Goal: Task Accomplishment & Management: Complete application form

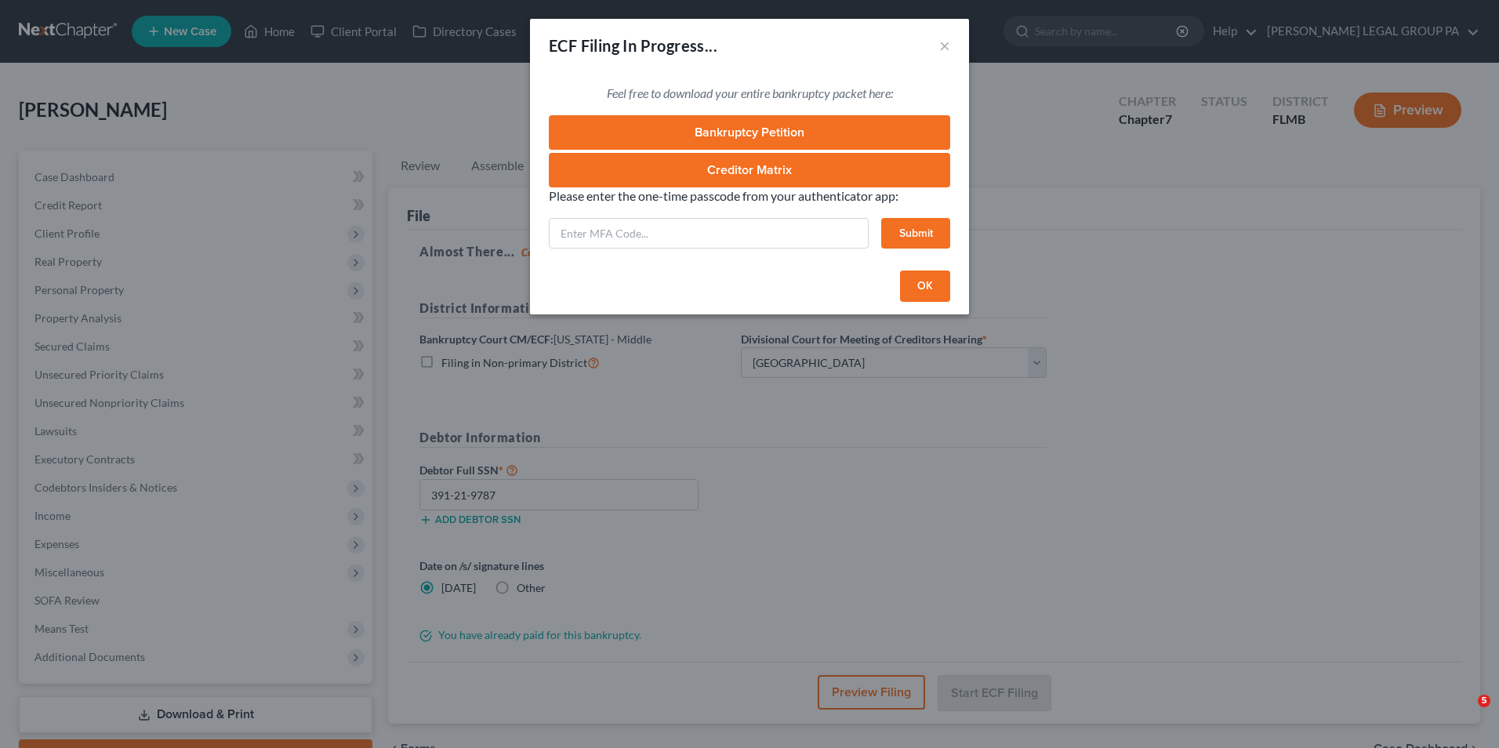
select select "3"
click at [732, 234] on input "text" at bounding box center [709, 233] width 320 height 31
click at [943, 47] on button "×" at bounding box center [944, 45] width 11 height 19
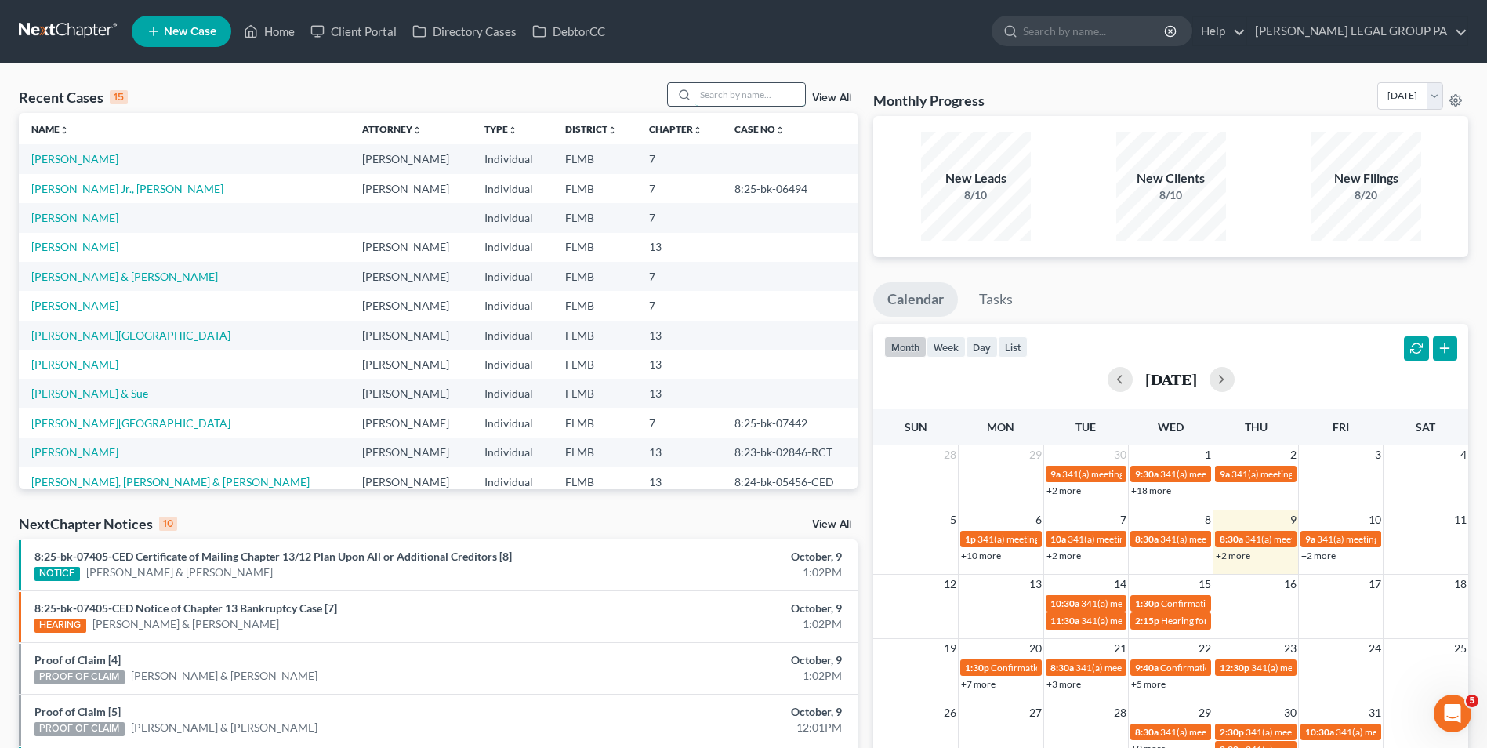
click at [731, 92] on input "search" at bounding box center [750, 94] width 110 height 23
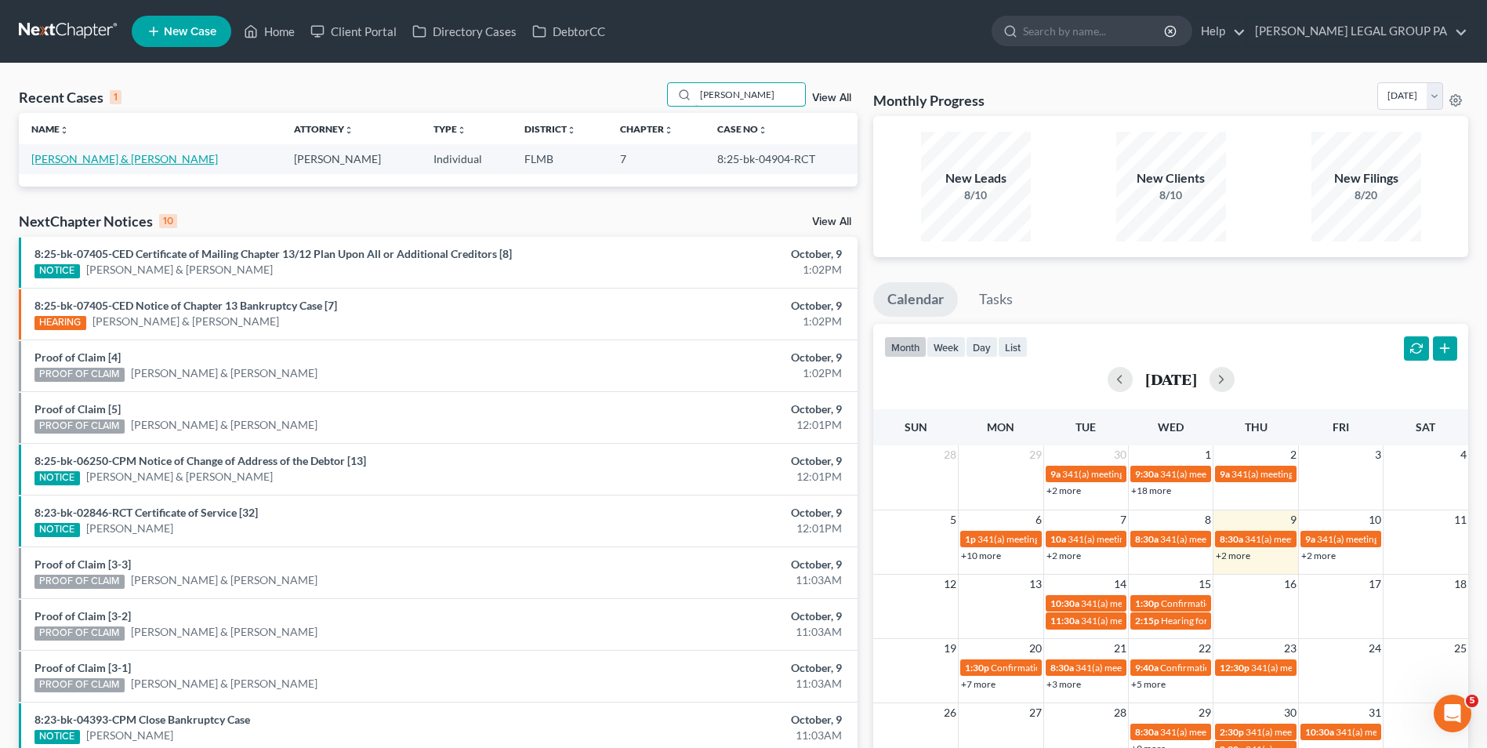
type input "yankey"
click at [82, 152] on link "[PERSON_NAME] & [PERSON_NAME]" at bounding box center [124, 158] width 187 height 13
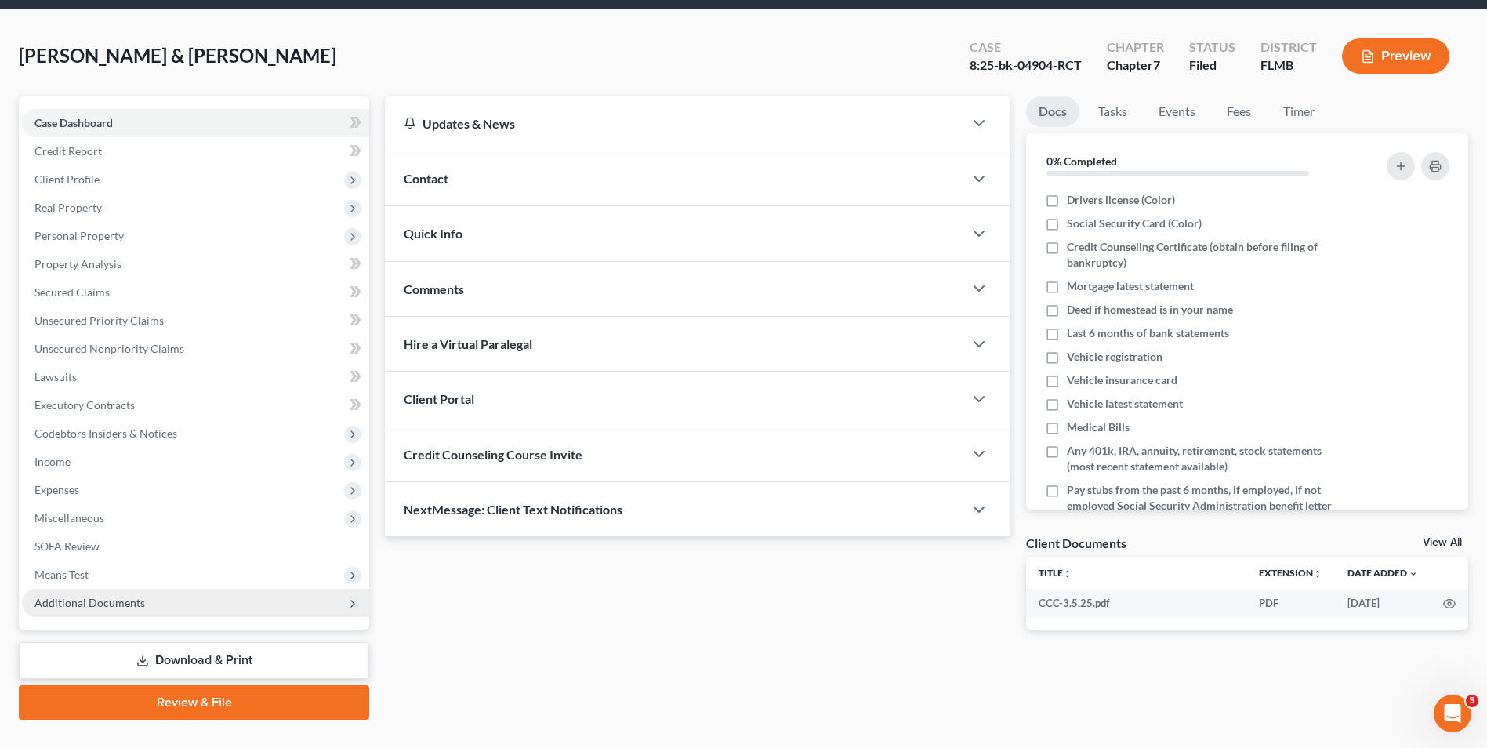
scroll to position [85, 0]
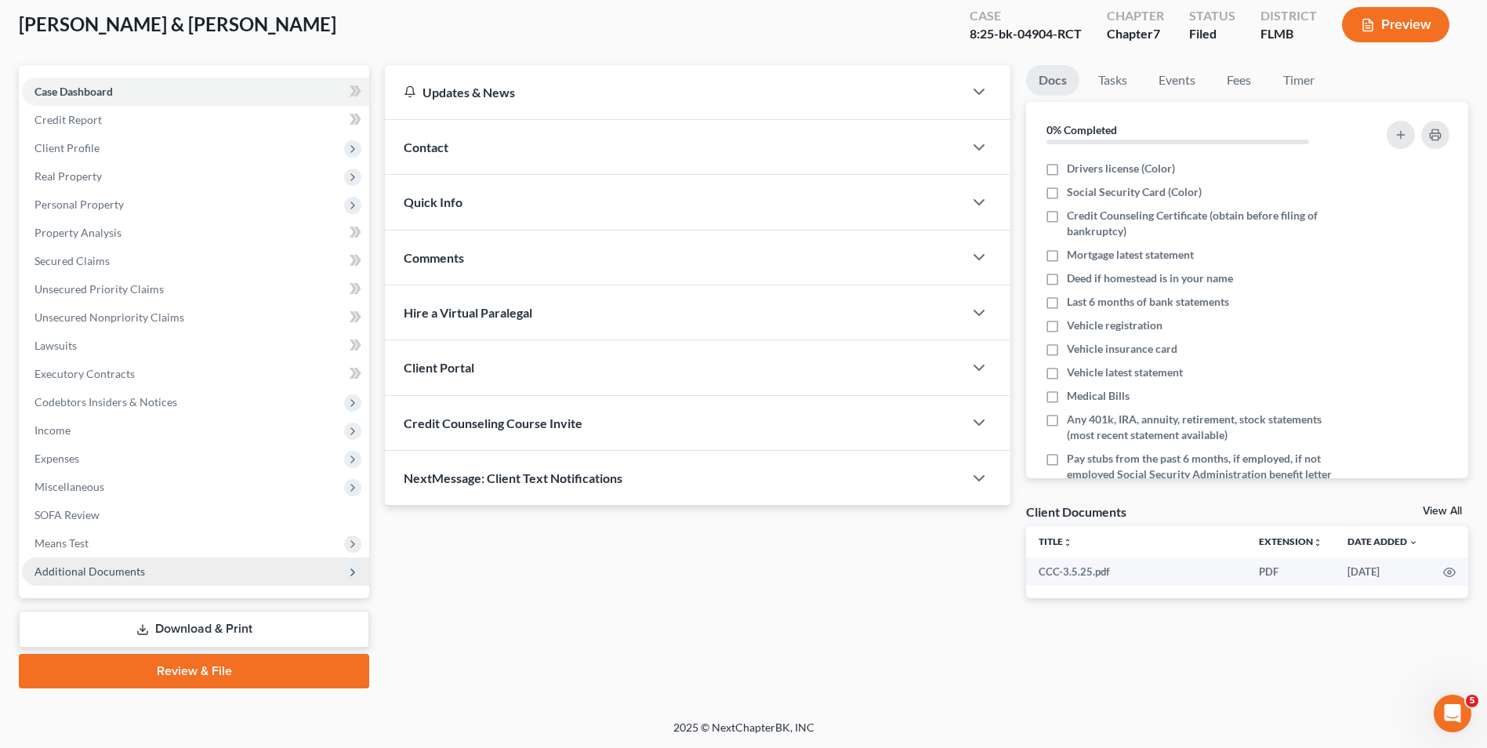
click at [114, 566] on span "Additional Documents" at bounding box center [89, 570] width 111 height 13
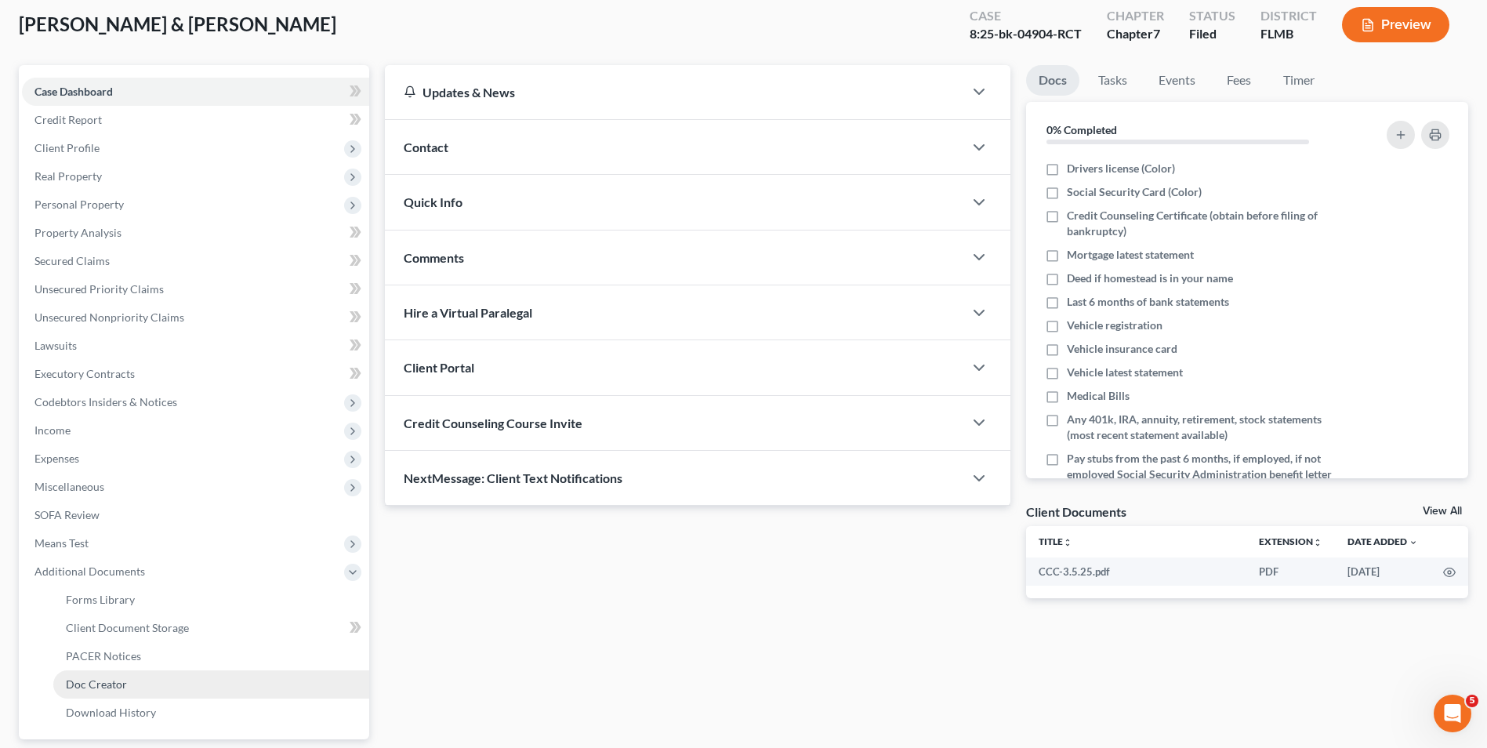
click at [108, 670] on link "Doc Creator" at bounding box center [211, 684] width 316 height 28
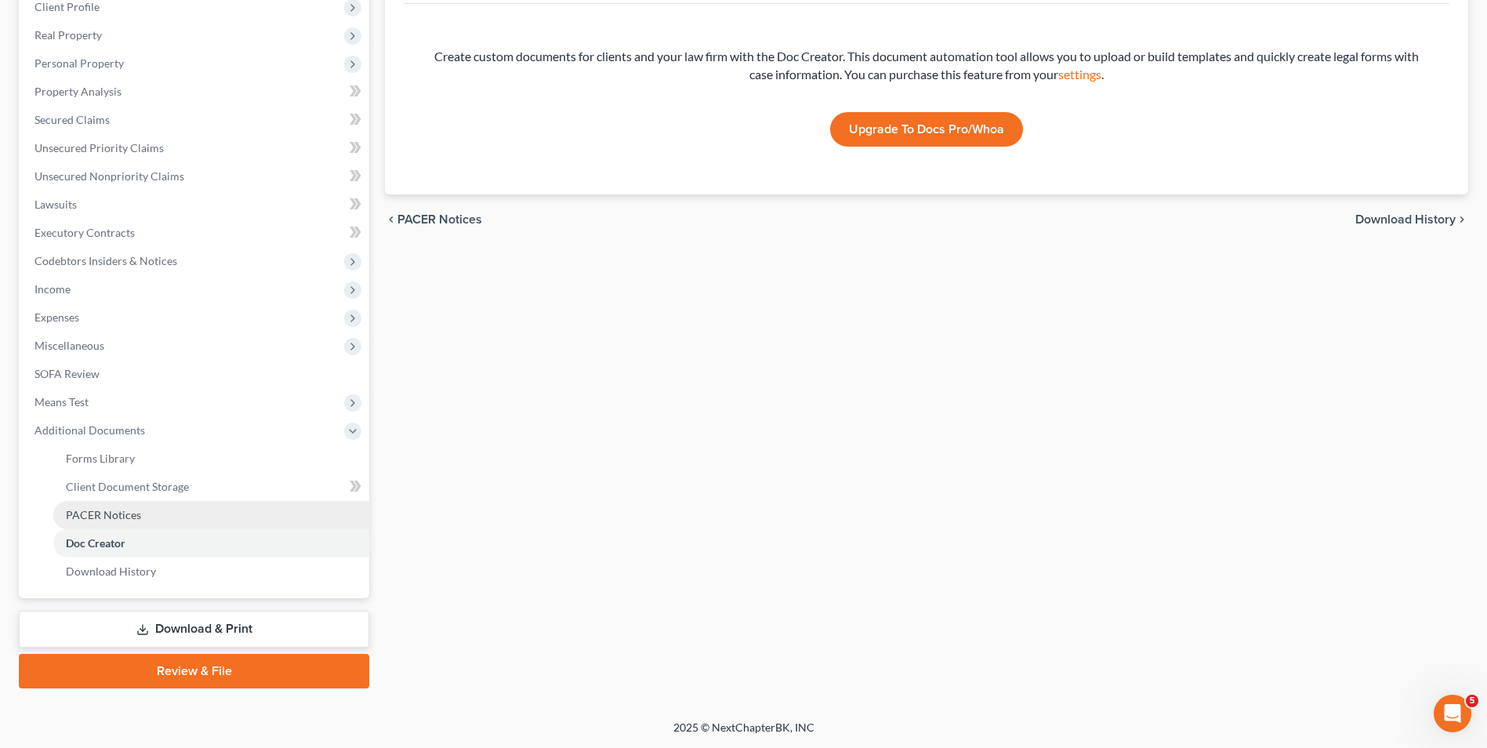
click at [121, 521] on span "PACER Notices" at bounding box center [103, 514] width 75 height 13
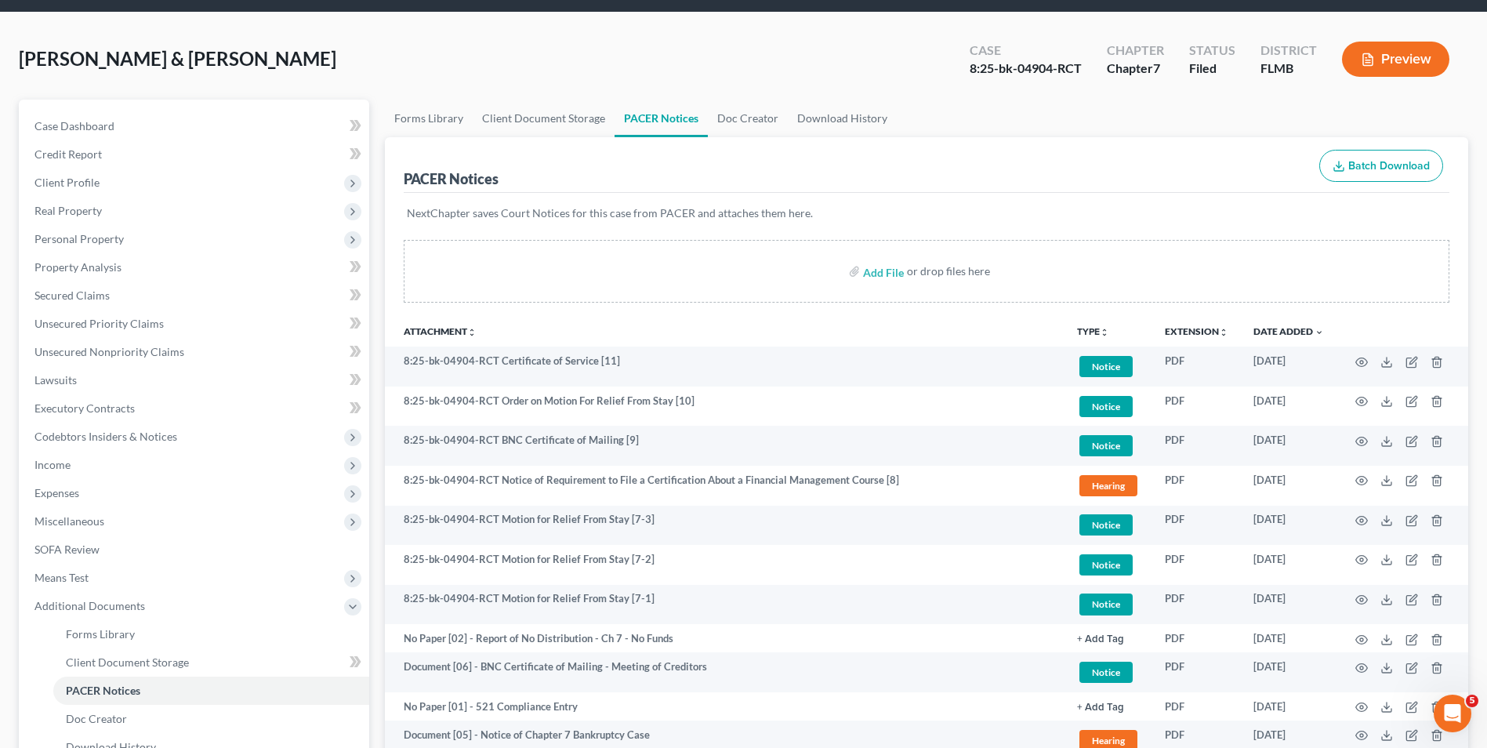
scroll to position [78, 0]
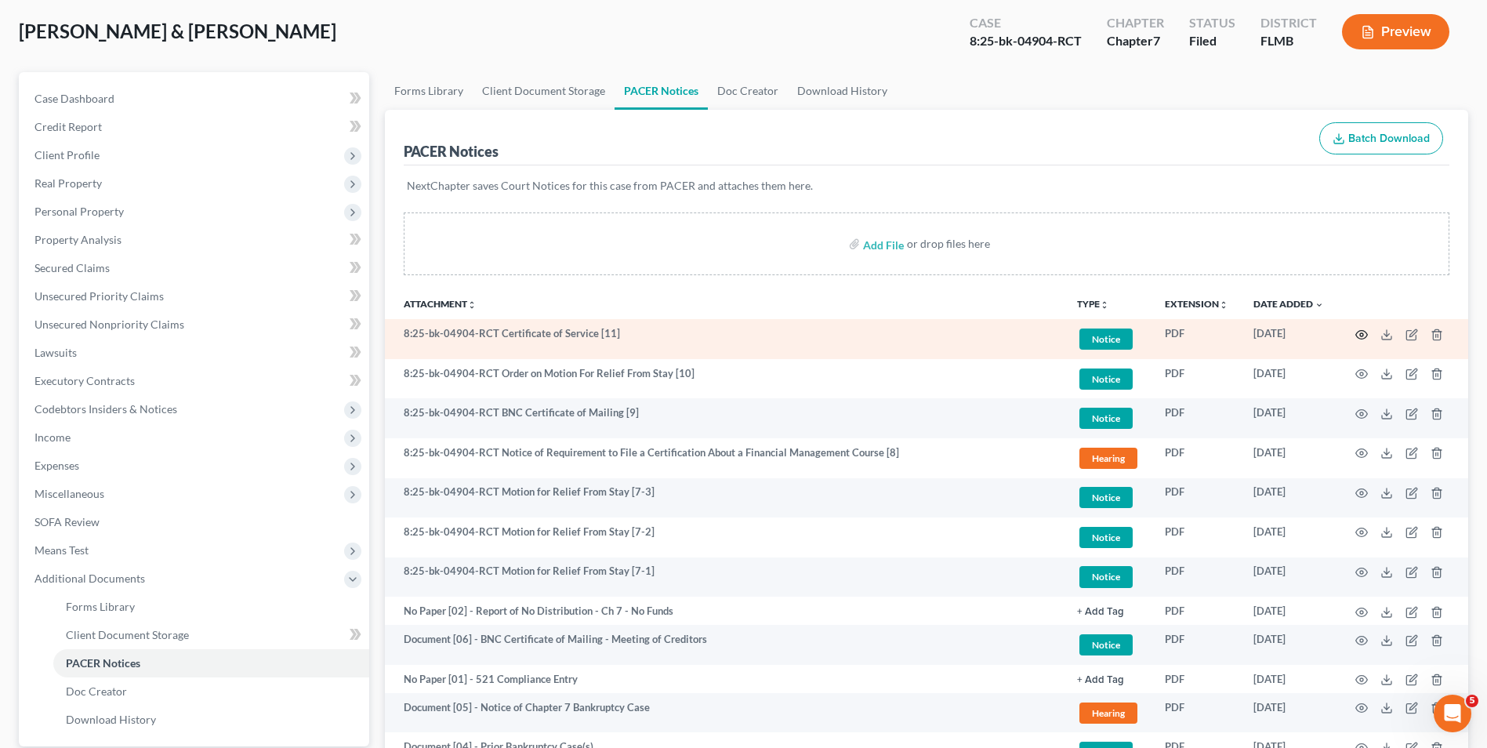
click at [1359, 335] on icon "button" at bounding box center [1361, 334] width 13 height 13
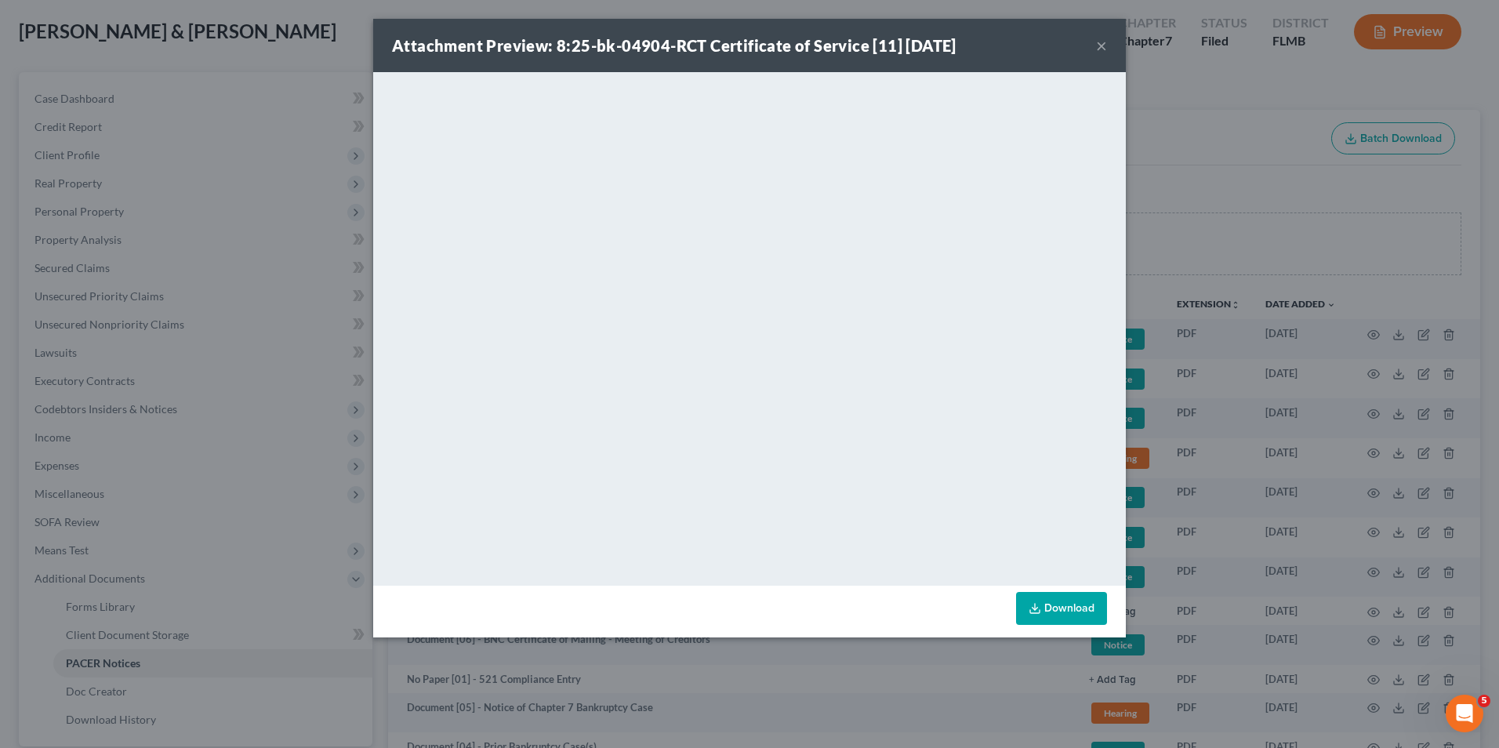
click at [1049, 608] on link "Download" at bounding box center [1061, 608] width 91 height 33
click at [1104, 45] on button "×" at bounding box center [1101, 45] width 11 height 19
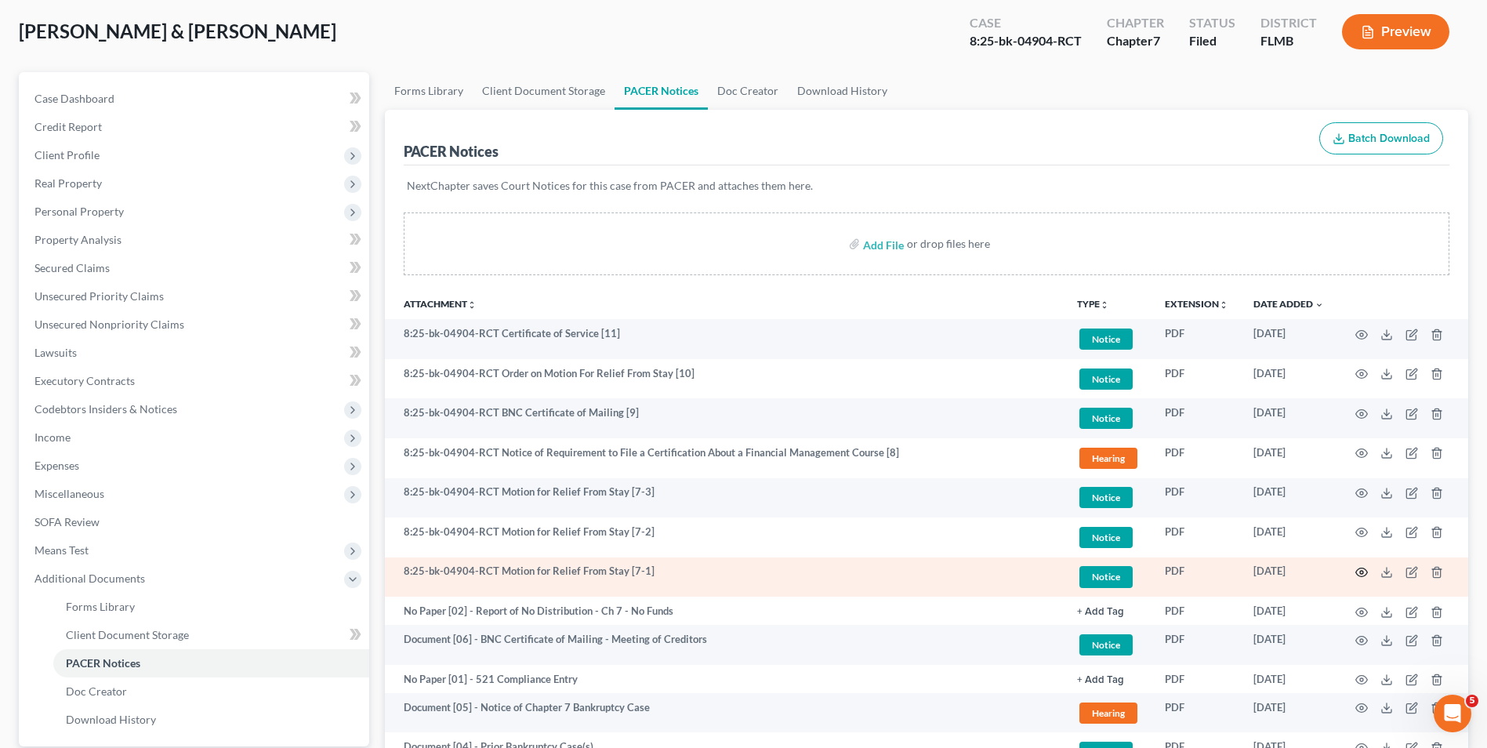
click at [1355, 569] on icon "button" at bounding box center [1361, 572] width 13 height 13
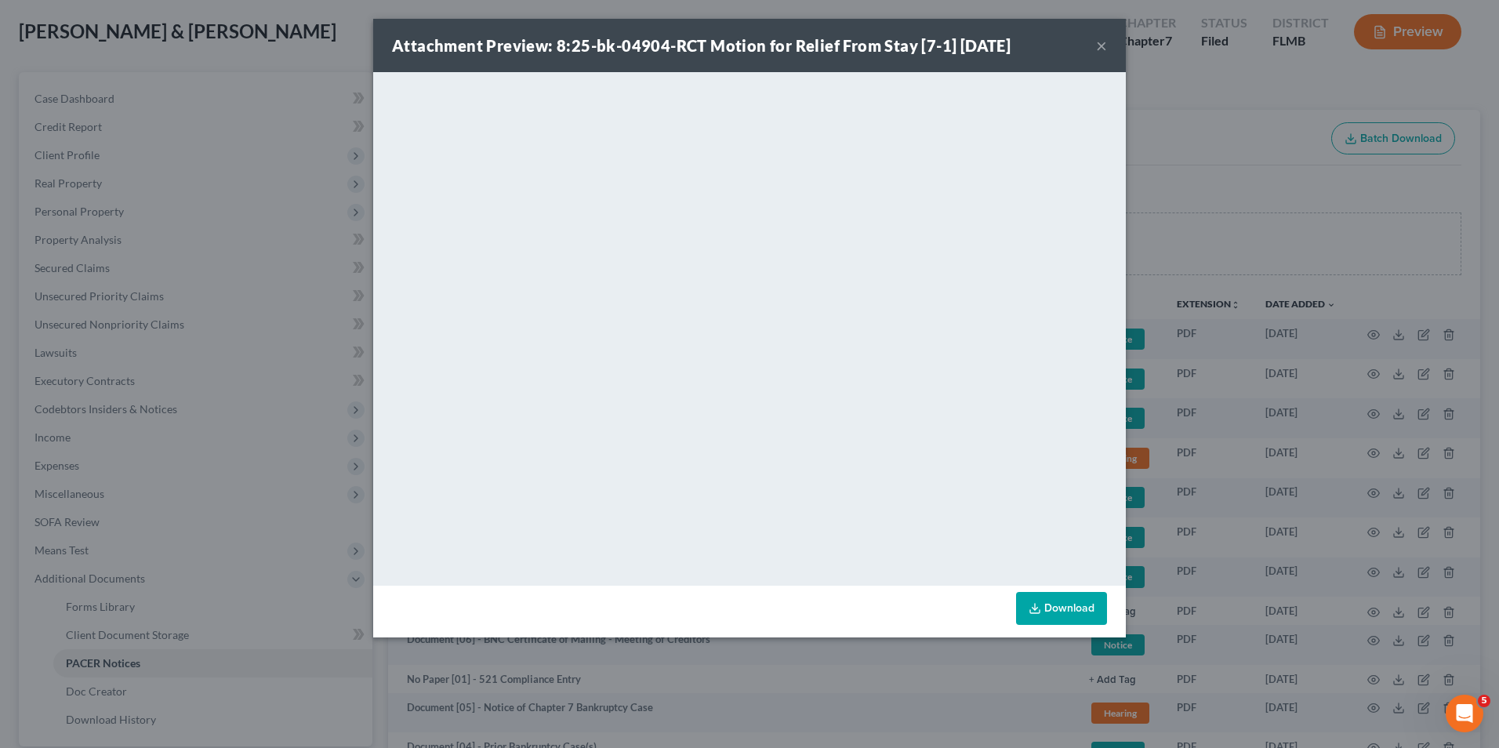
click at [1082, 601] on link "Download" at bounding box center [1061, 608] width 91 height 33
click at [1096, 50] on button "×" at bounding box center [1101, 45] width 11 height 19
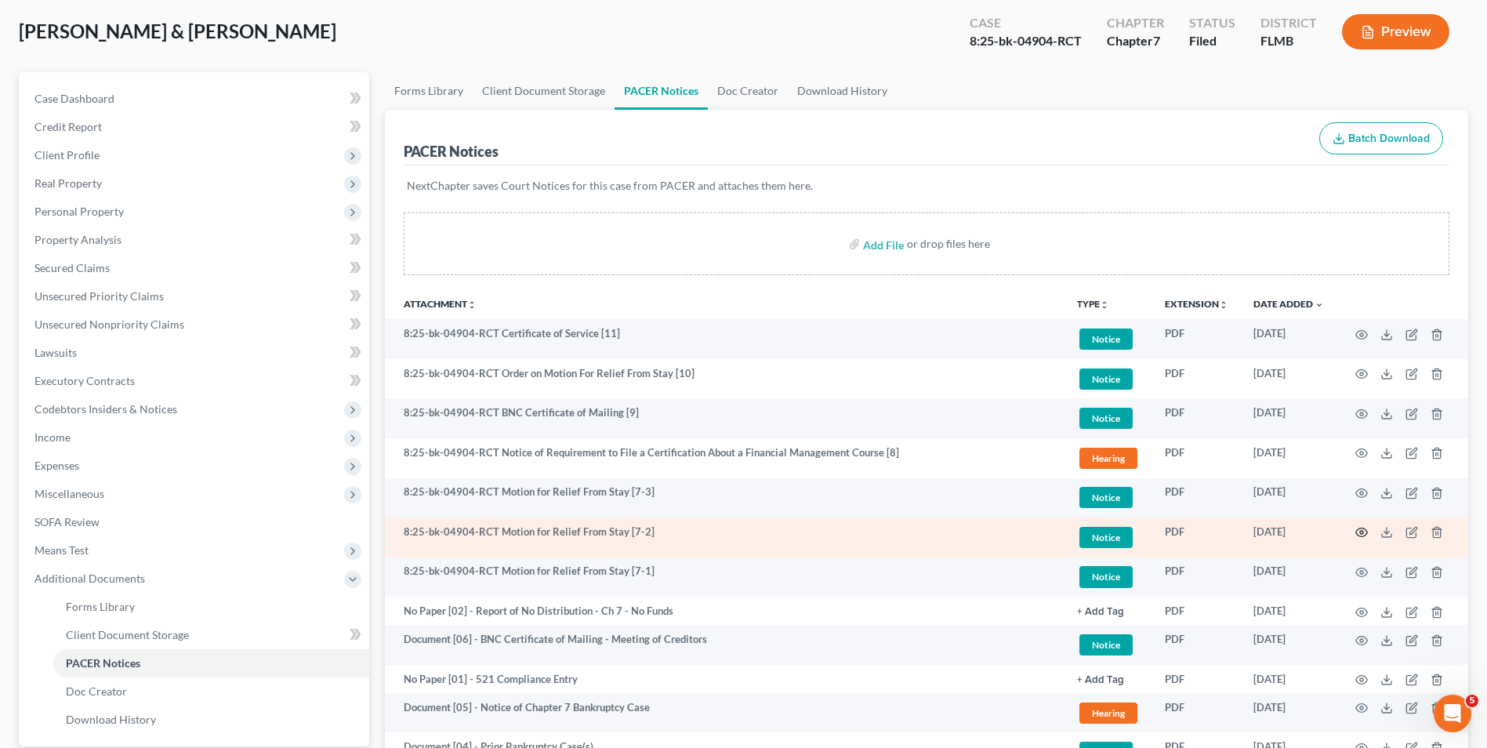
click at [1361, 534] on circle "button" at bounding box center [1361, 532] width 3 height 3
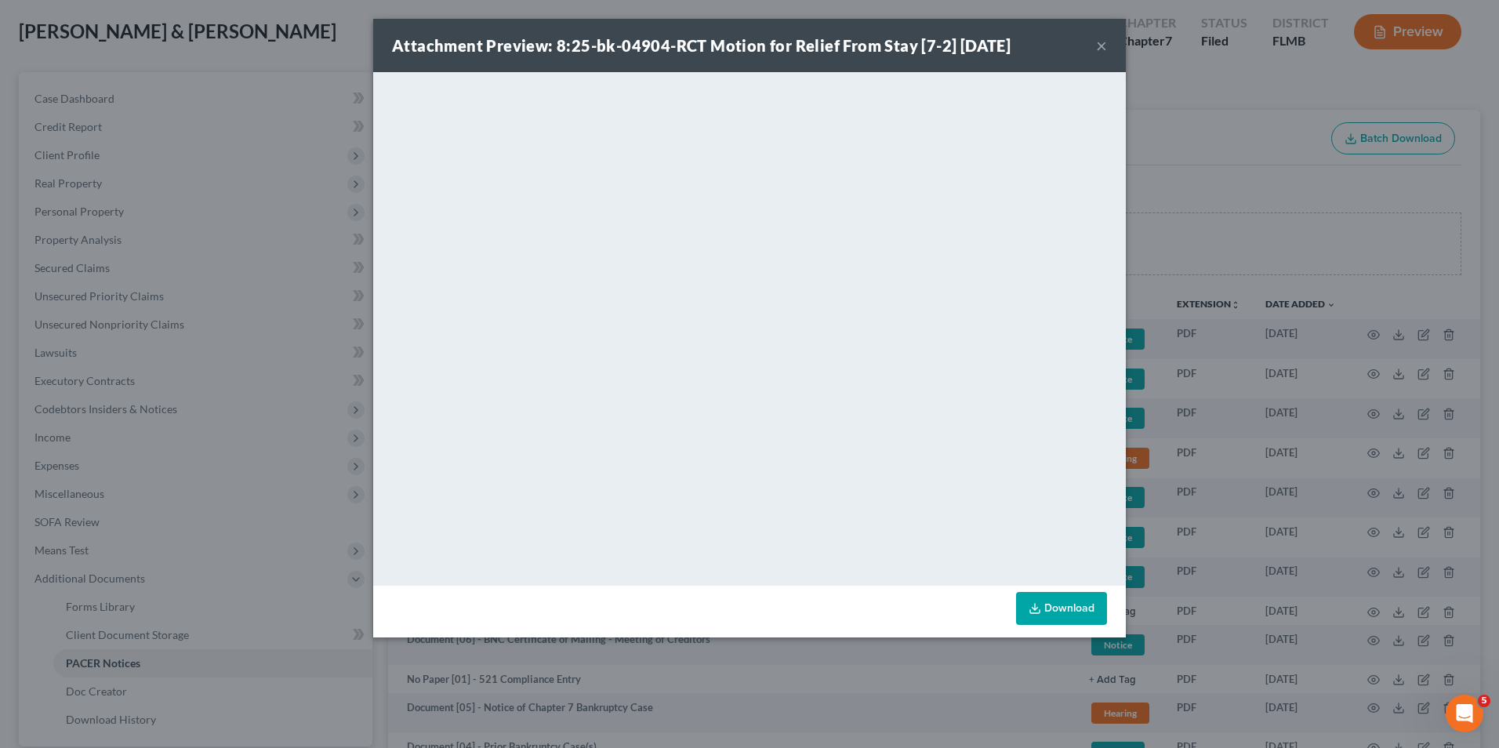
click at [1098, 44] on button "×" at bounding box center [1101, 45] width 11 height 19
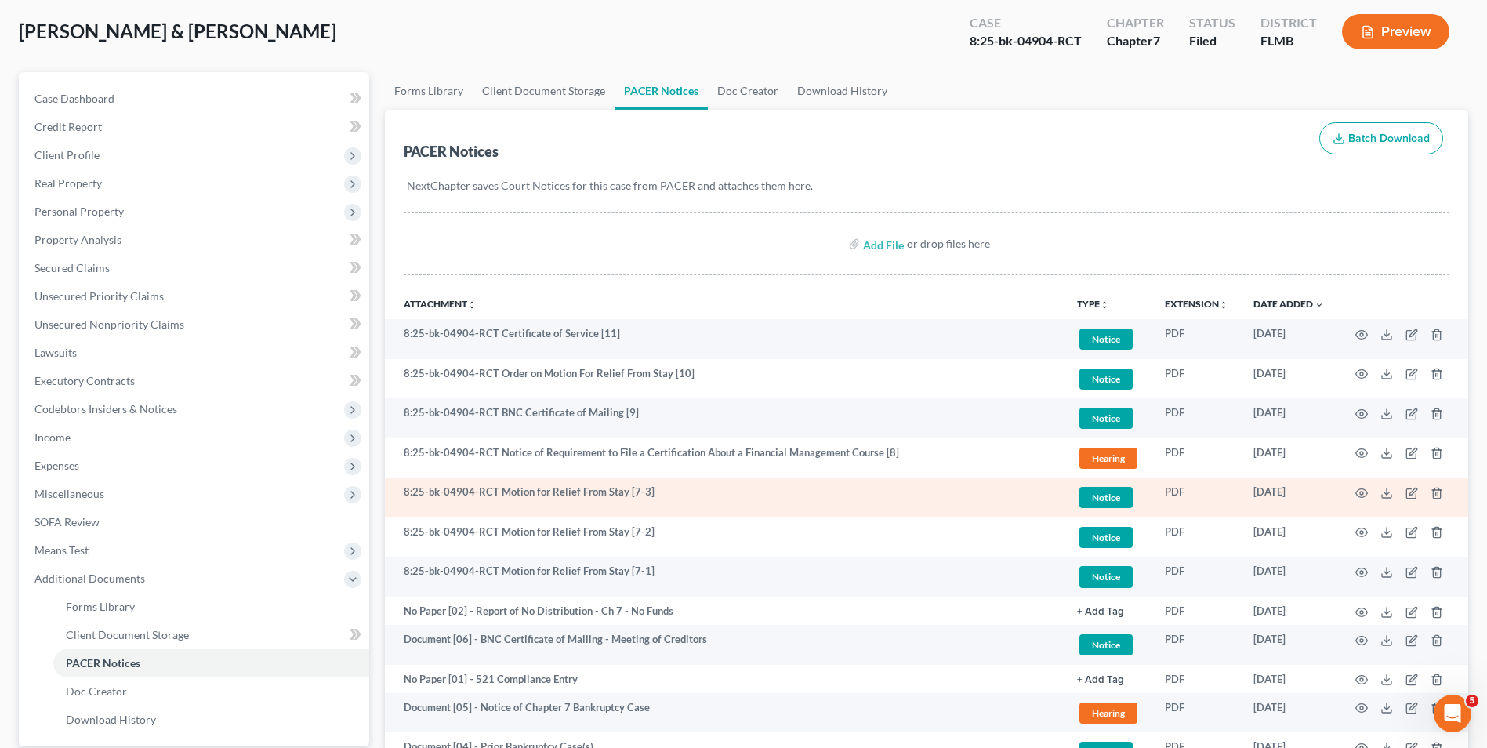
click at [1368, 487] on td at bounding box center [1403, 498] width 132 height 40
click at [1362, 493] on icon "button" at bounding box center [1361, 493] width 13 height 13
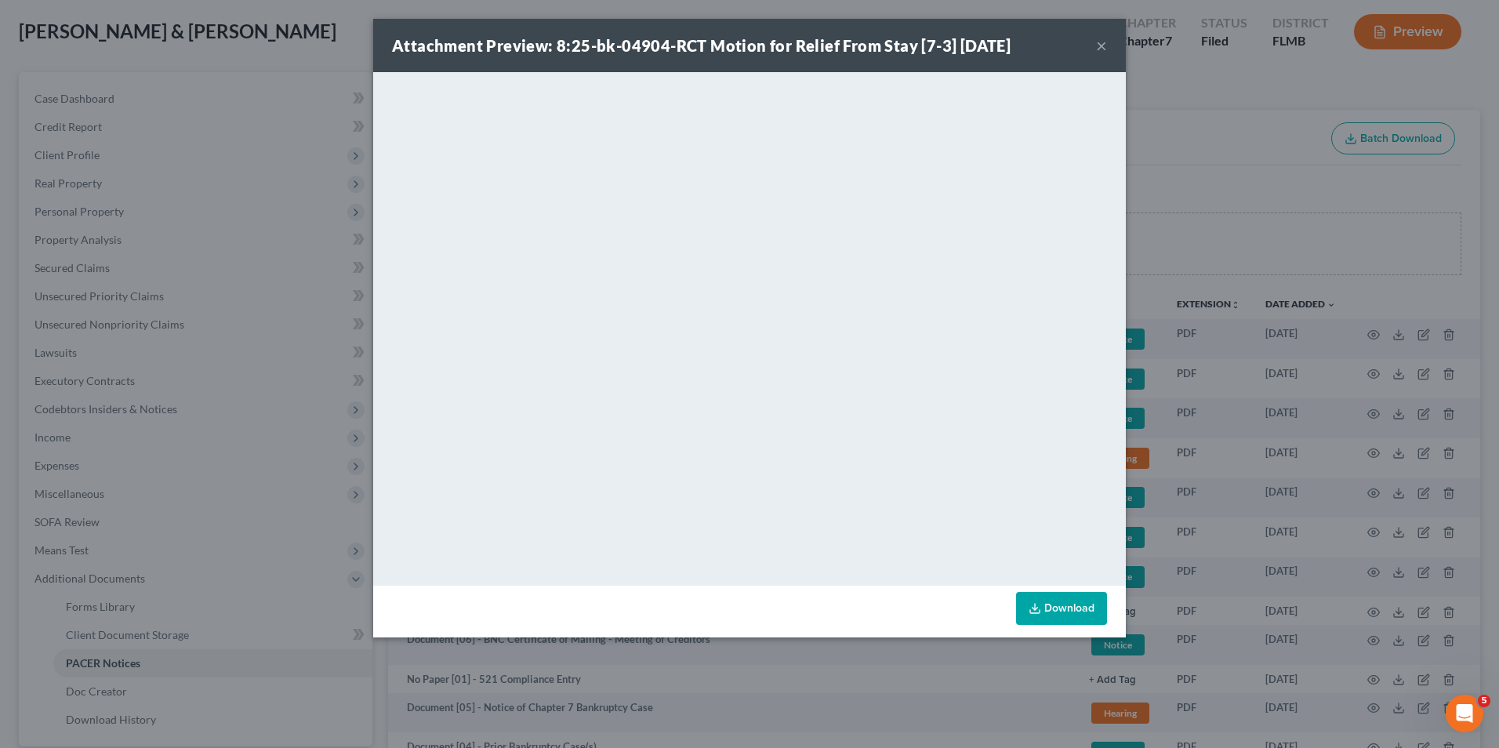
click at [1103, 49] on button "×" at bounding box center [1101, 45] width 11 height 19
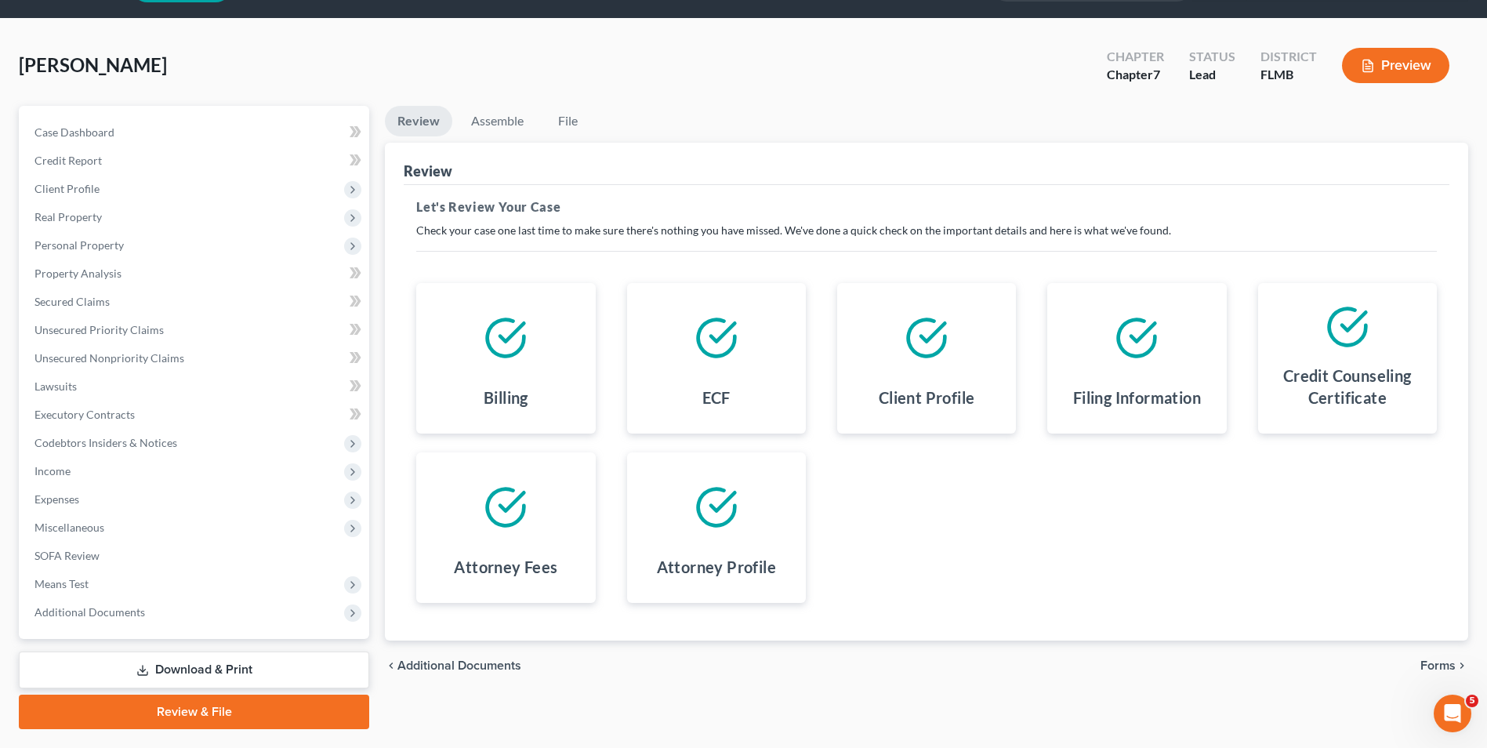
scroll to position [85, 0]
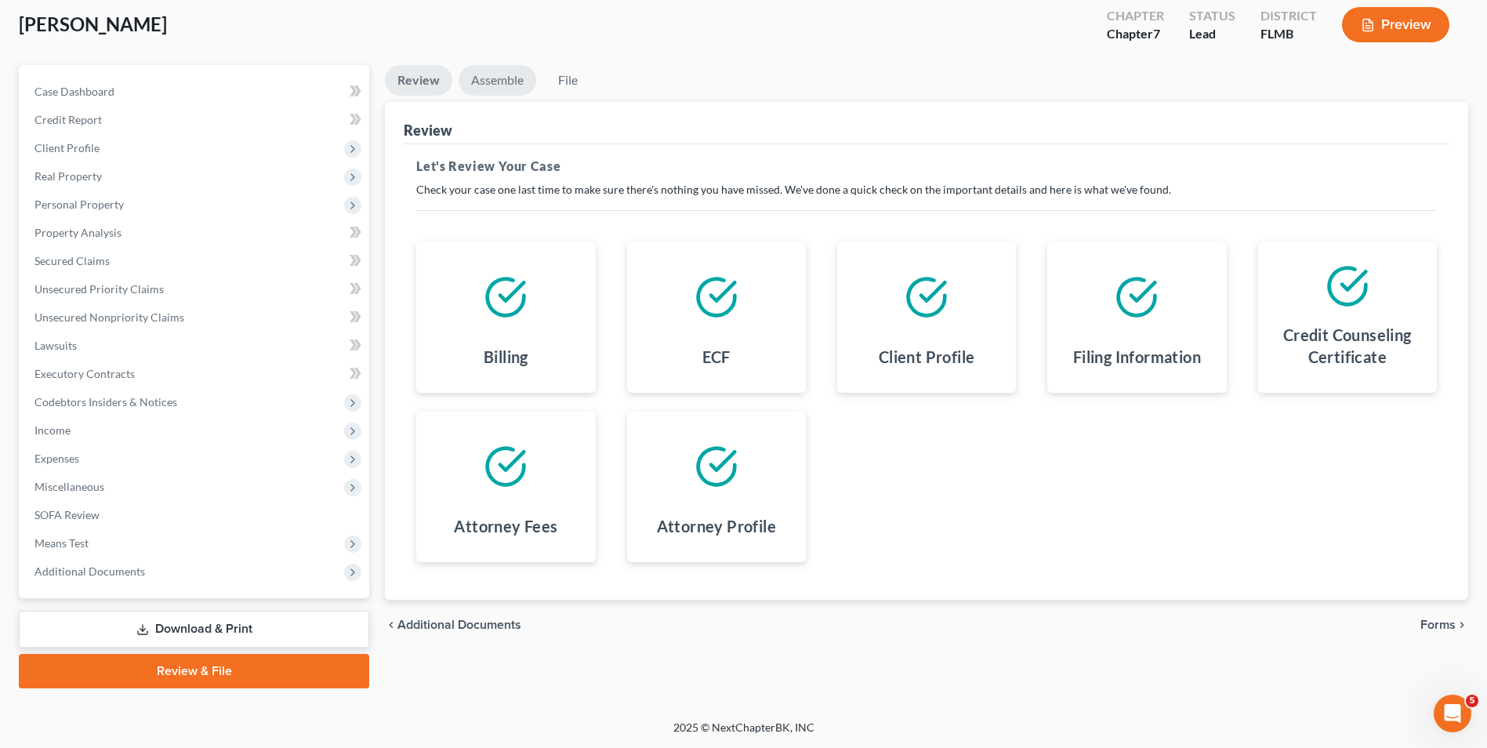
click at [513, 78] on link "Assemble" at bounding box center [498, 80] width 78 height 31
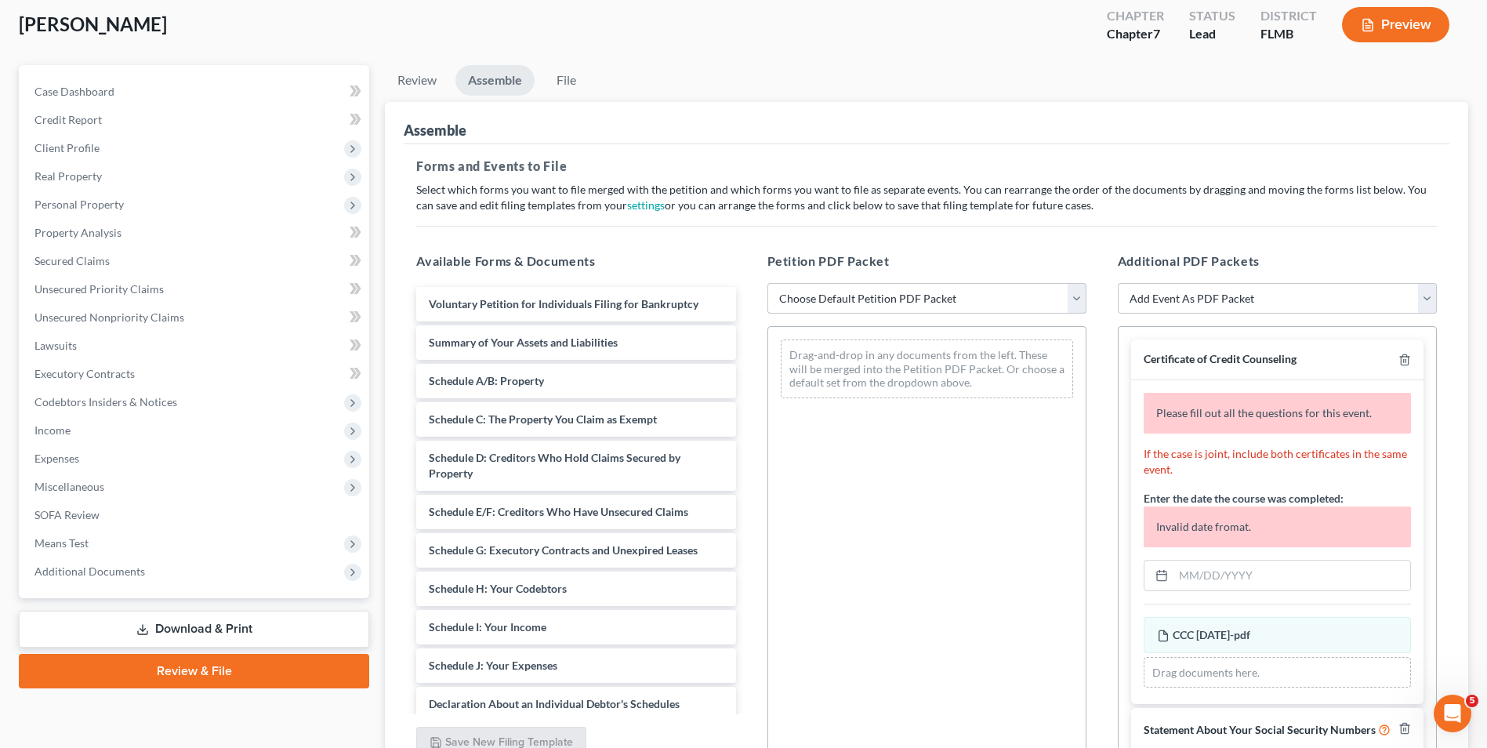
drag, startPoint x: 930, startPoint y: 297, endPoint x: 943, endPoint y: 301, distance: 13.9
click at [930, 297] on select "Choose Default Petition PDF Packet Complete Bankruptcy Petition (all forms and …" at bounding box center [926, 298] width 319 height 31
select select "0"
click at [767, 283] on select "Choose Default Petition PDF Packet Complete Bankruptcy Petition (all forms and …" at bounding box center [926, 298] width 319 height 31
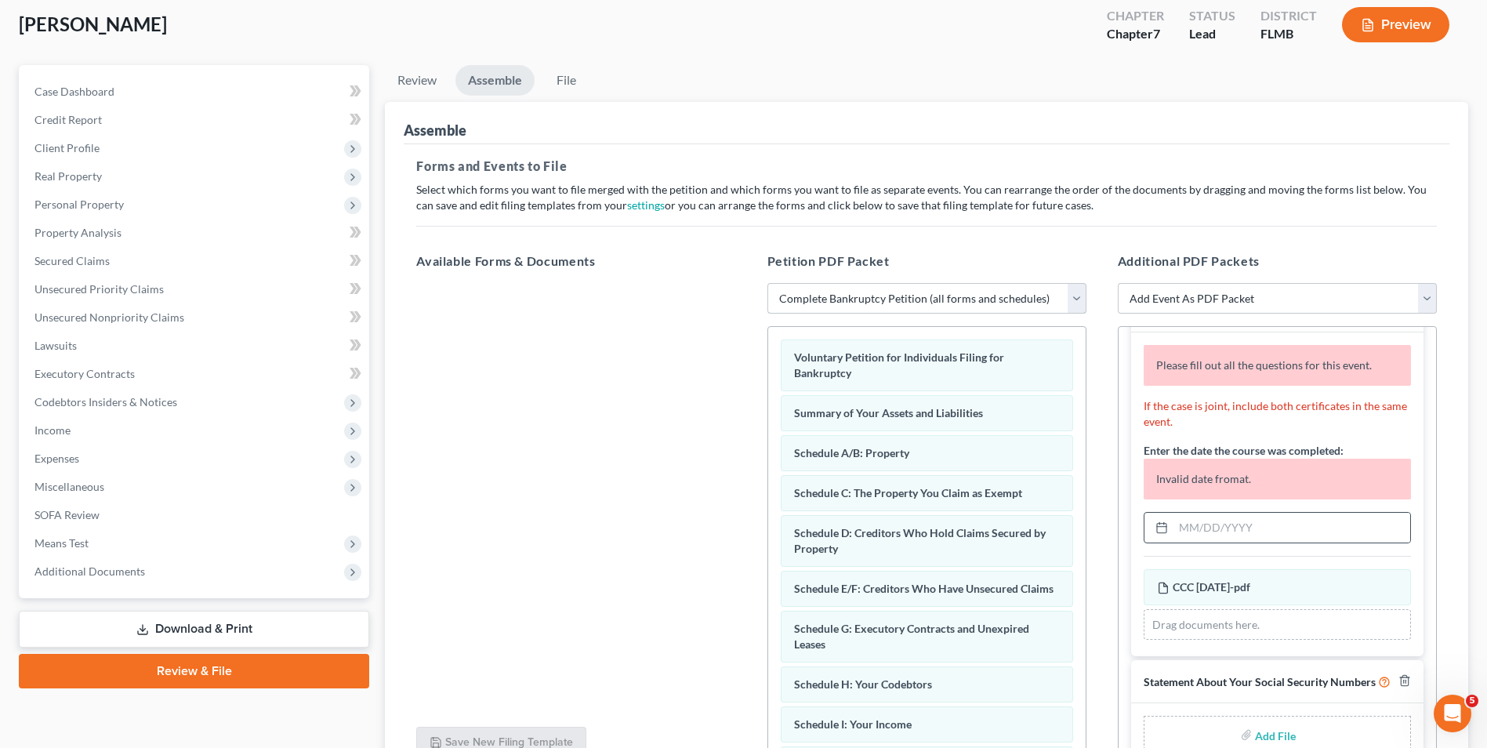
scroll to position [84, 0]
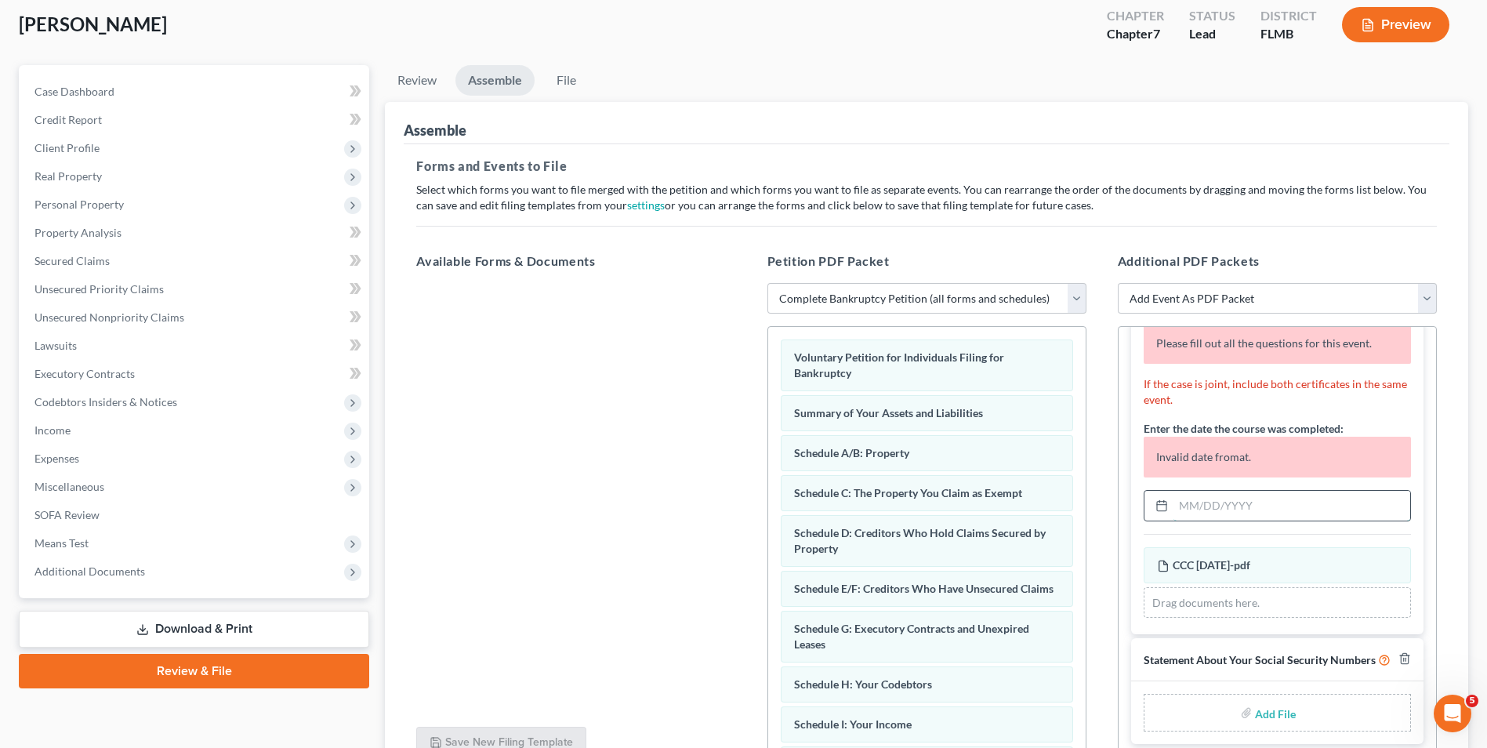
click at [1184, 492] on input "text" at bounding box center [1292, 506] width 237 height 30
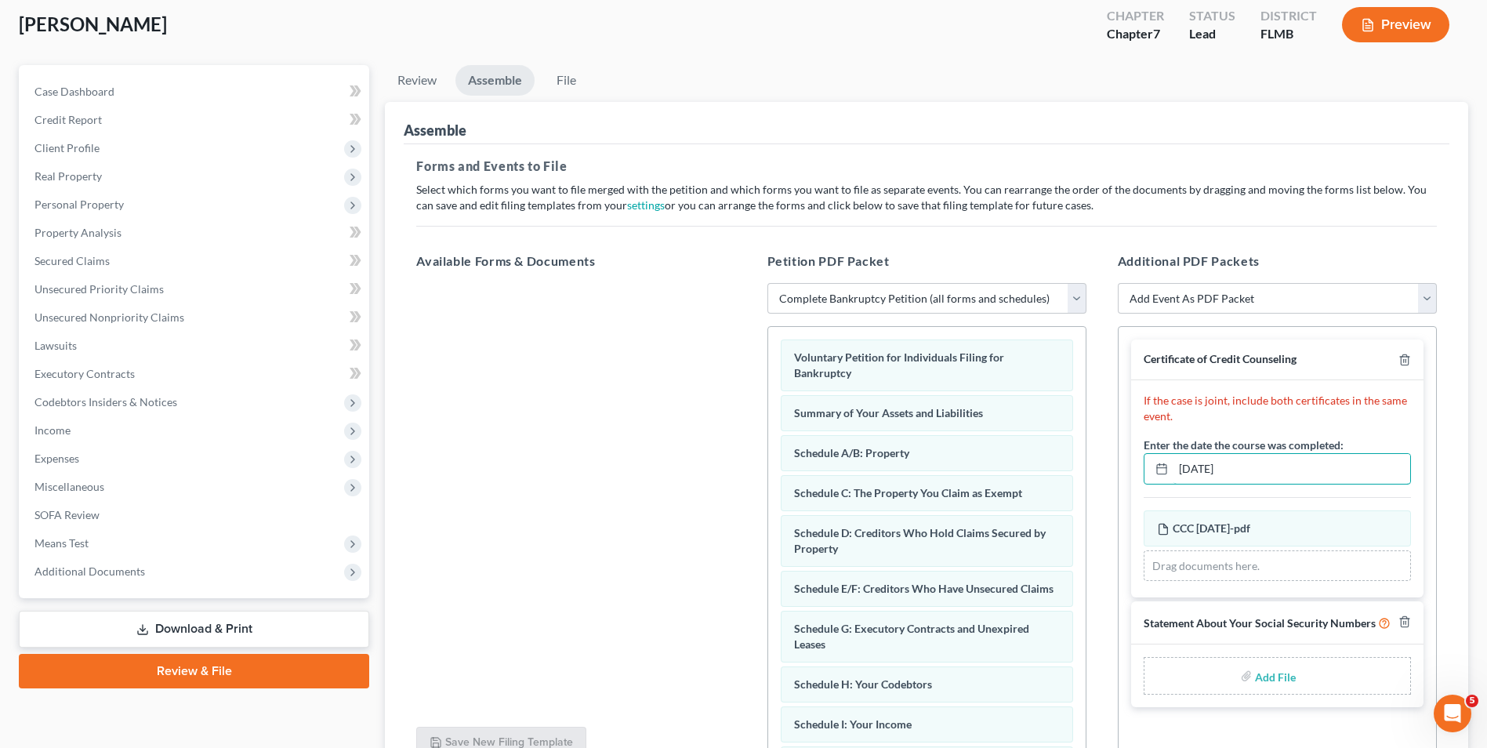
type input "08/09/2025"
click at [1238, 669] on div "Add File" at bounding box center [1277, 676] width 267 height 38
click at [1262, 677] on input "file" at bounding box center [1274, 676] width 38 height 28
type input "C:\fakepath\121 - Amari SMith.pdf"
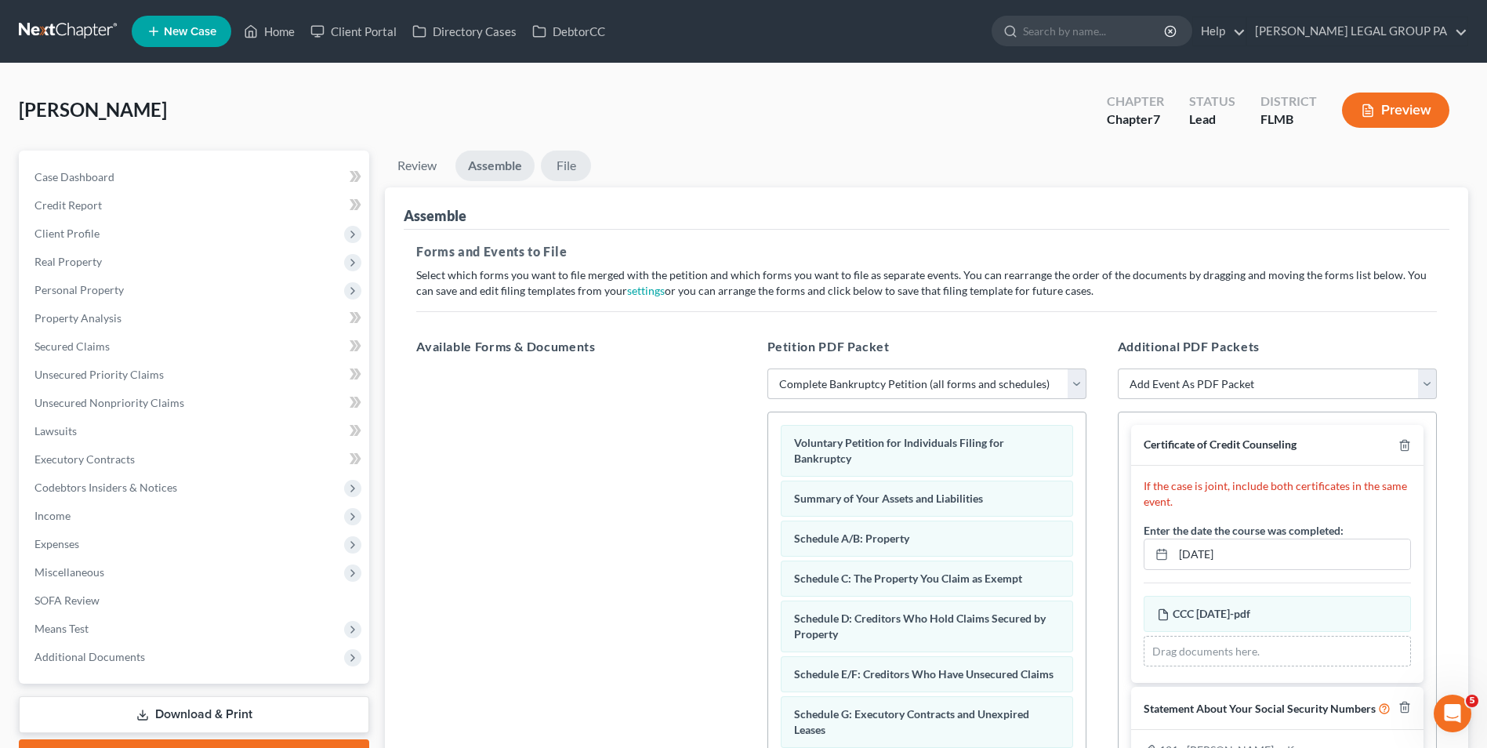
click at [582, 169] on link "File" at bounding box center [566, 166] width 50 height 31
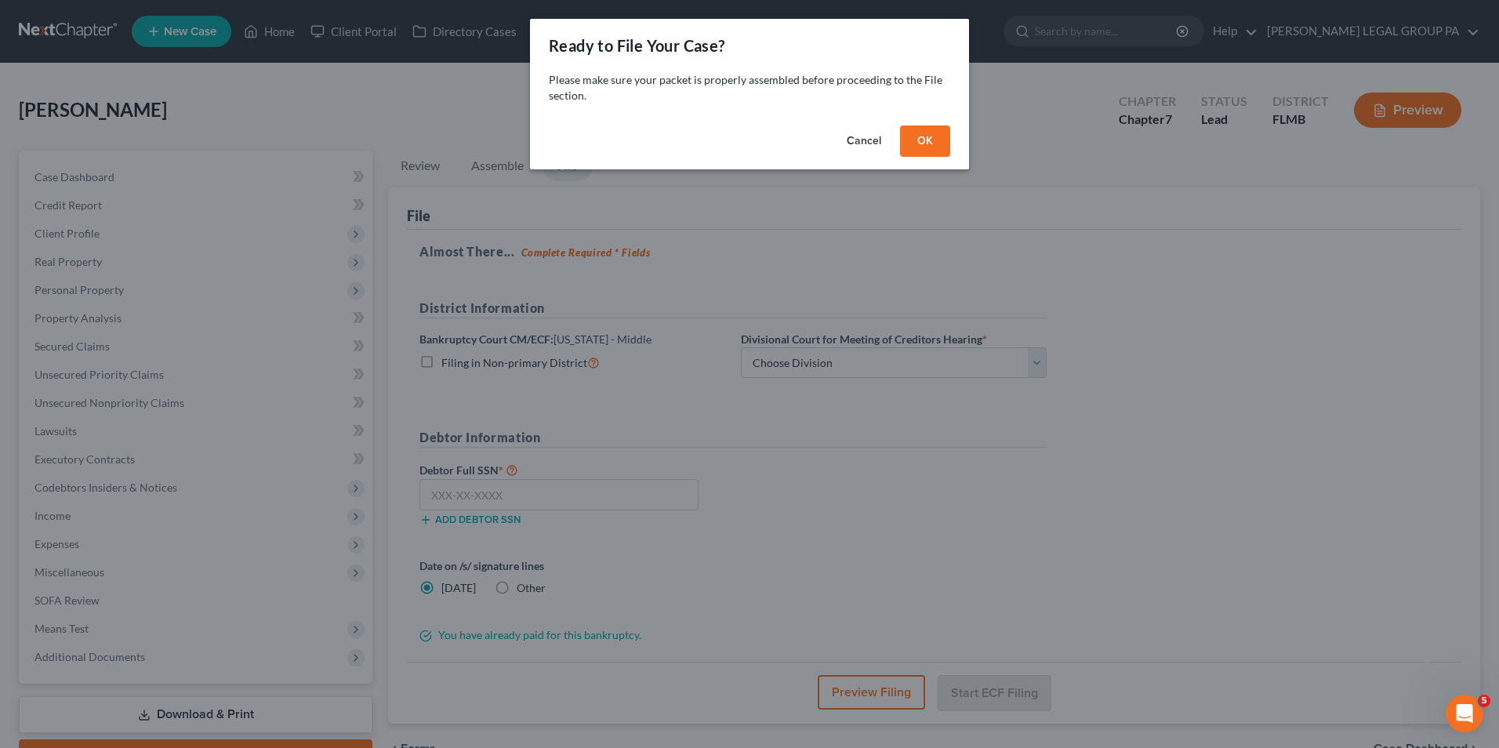
click at [940, 149] on button "OK" at bounding box center [925, 140] width 50 height 31
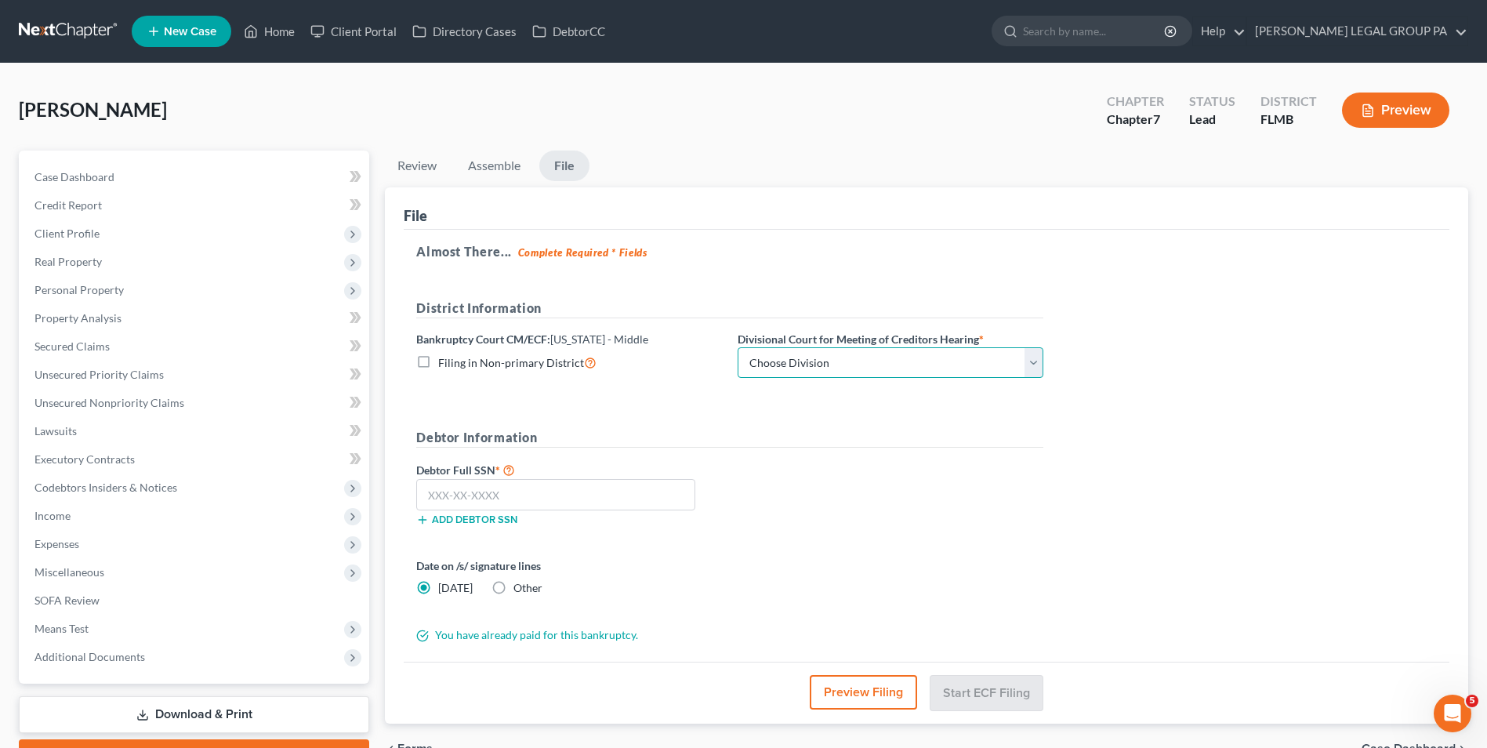
click at [876, 359] on select "Choose Division Fort Myers Jacksonville Orlando Tampa" at bounding box center [891, 362] width 306 height 31
select select "3"
click at [738, 347] on select "Choose Division Fort Myers Jacksonville Orlando Tampa" at bounding box center [891, 362] width 306 height 31
click at [615, 499] on input "text" at bounding box center [555, 494] width 279 height 31
click at [546, 507] on input "text" at bounding box center [555, 494] width 279 height 31
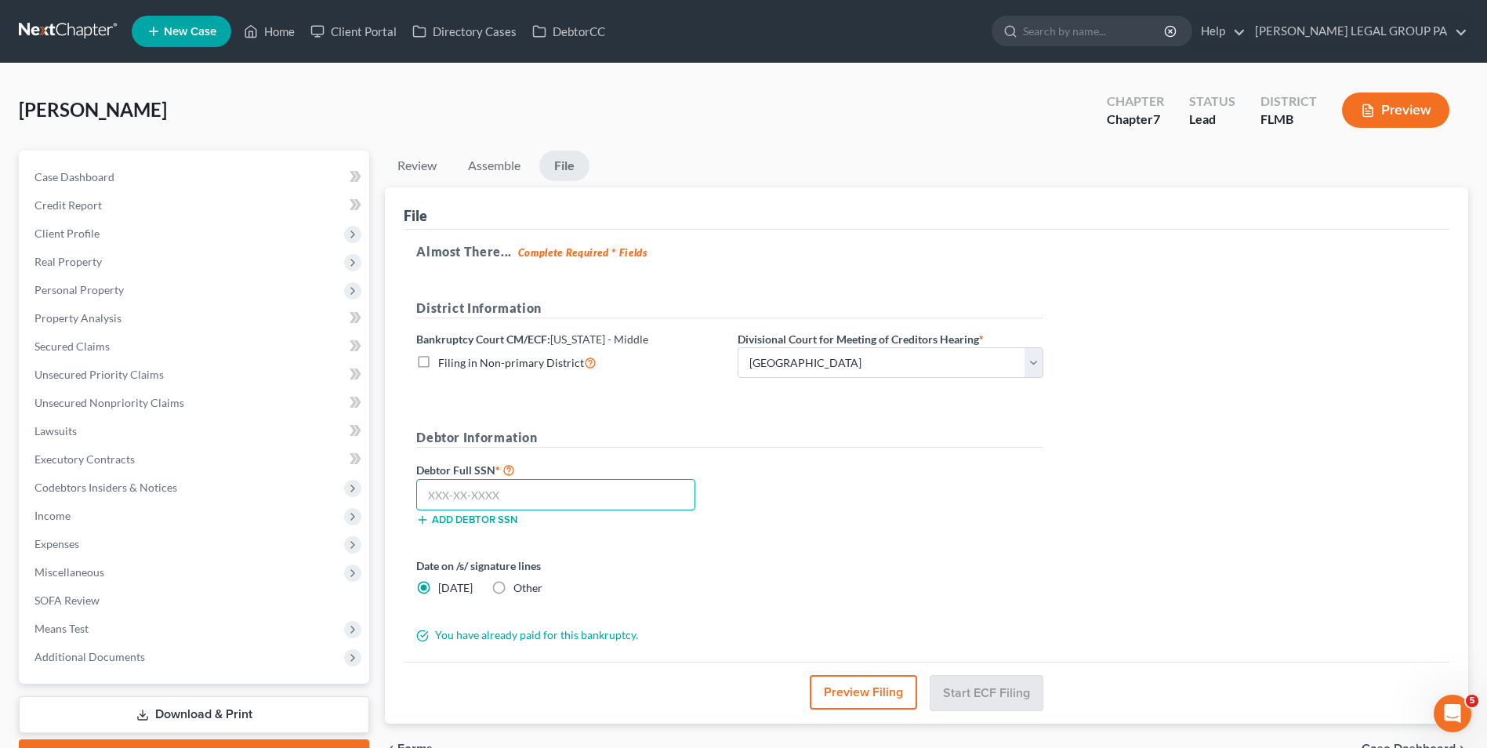
click at [644, 490] on input "text" at bounding box center [555, 494] width 279 height 31
type input "391-21-9787"
click at [964, 686] on button "Start ECF Filing" at bounding box center [987, 692] width 112 height 34
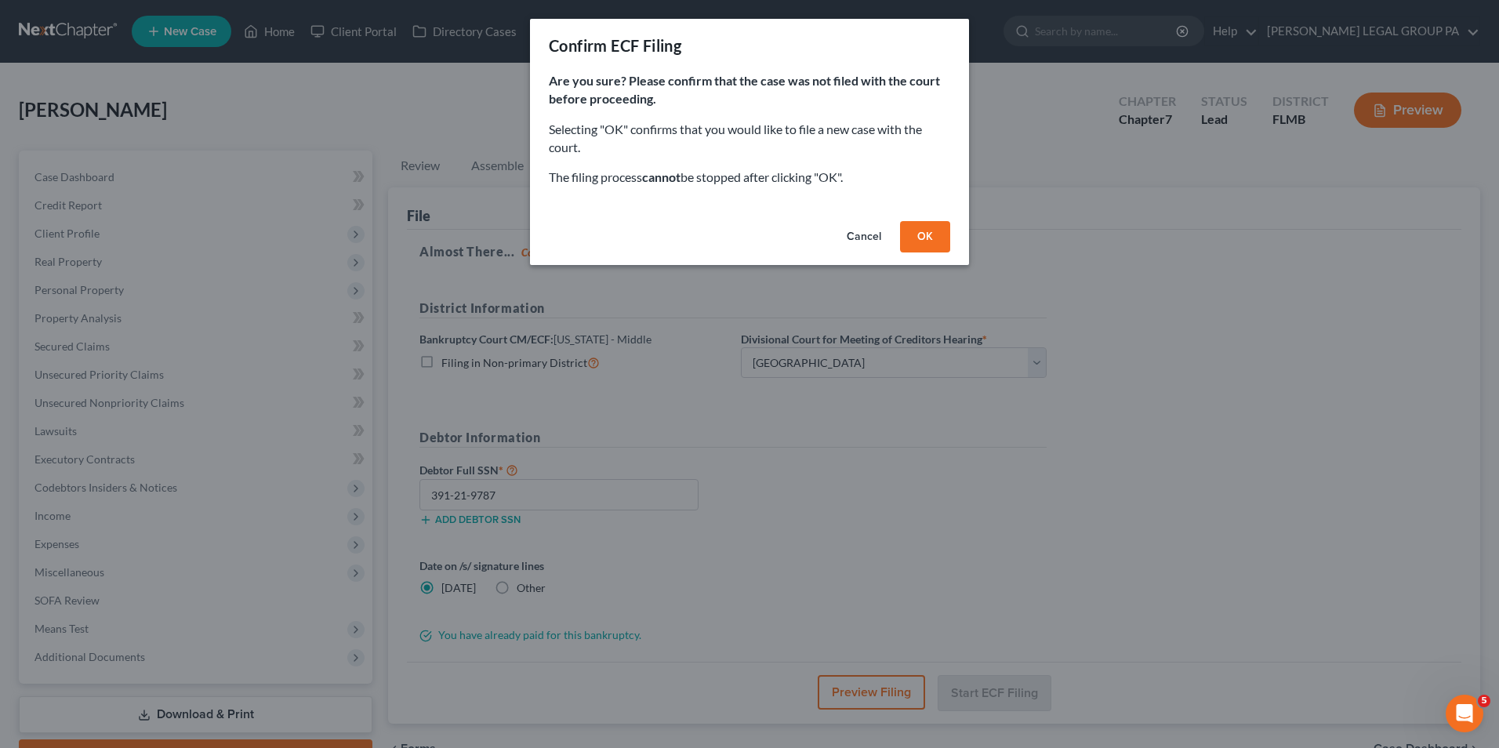
click at [916, 226] on button "OK" at bounding box center [925, 236] width 50 height 31
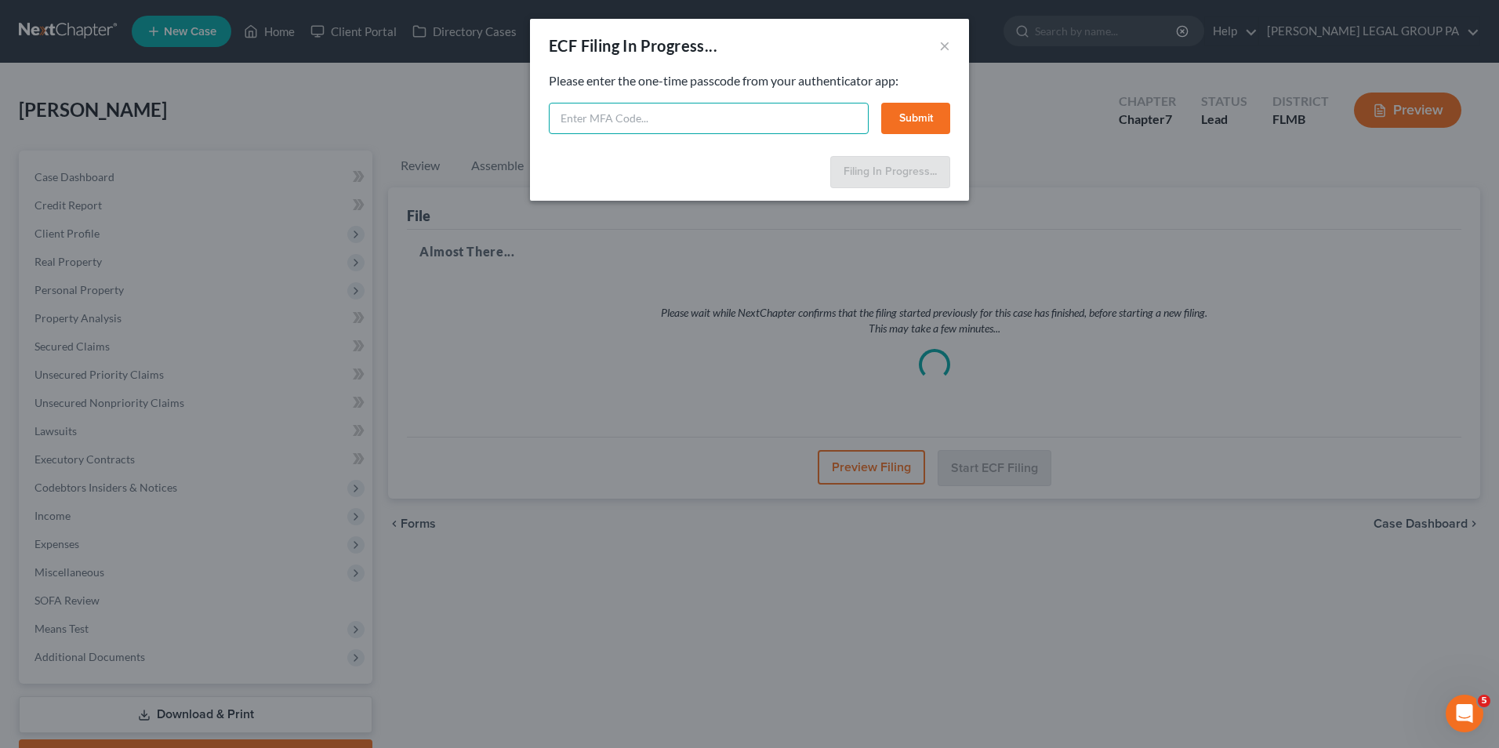
click at [709, 122] on input "text" at bounding box center [709, 118] width 320 height 31
type input "094230"
click at [899, 121] on button "Submit" at bounding box center [915, 118] width 69 height 31
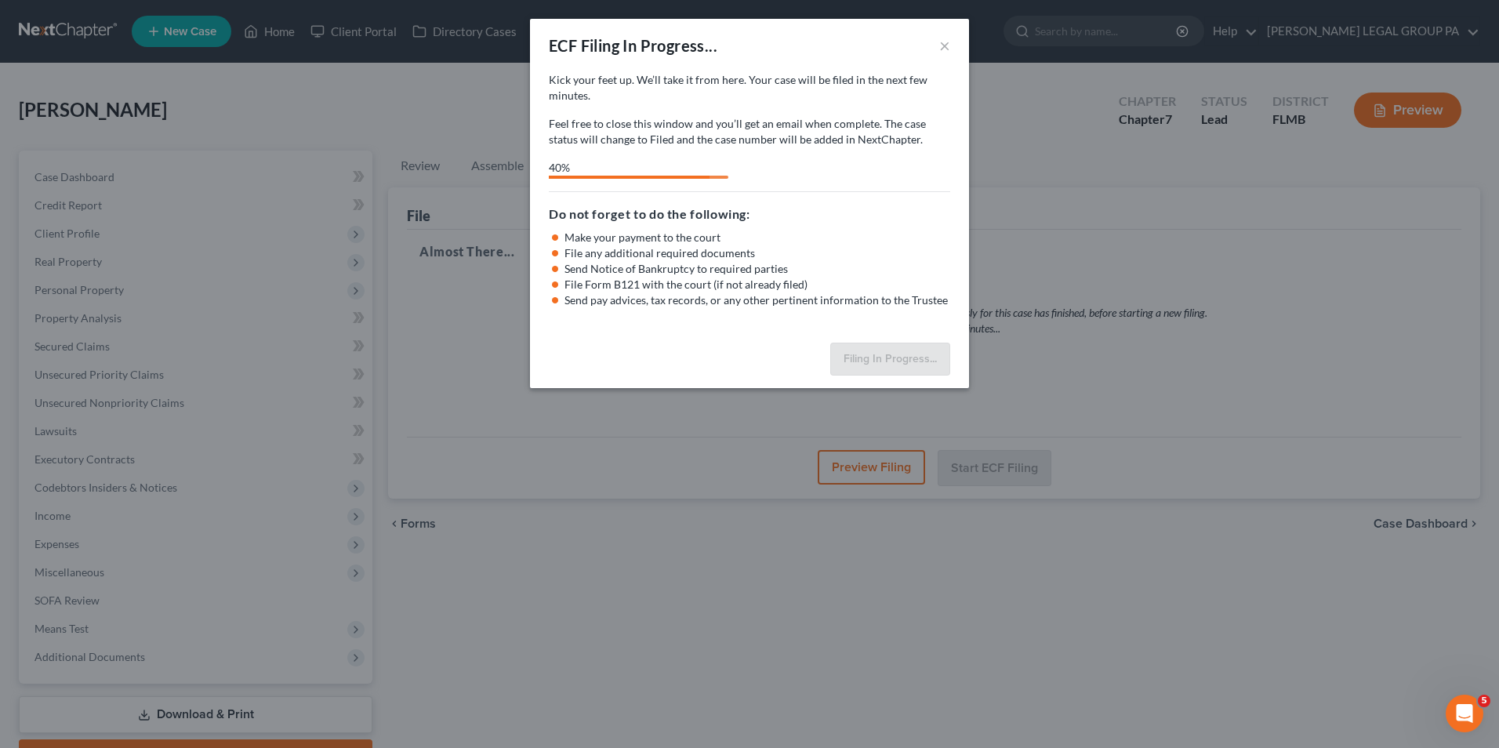
select select "3"
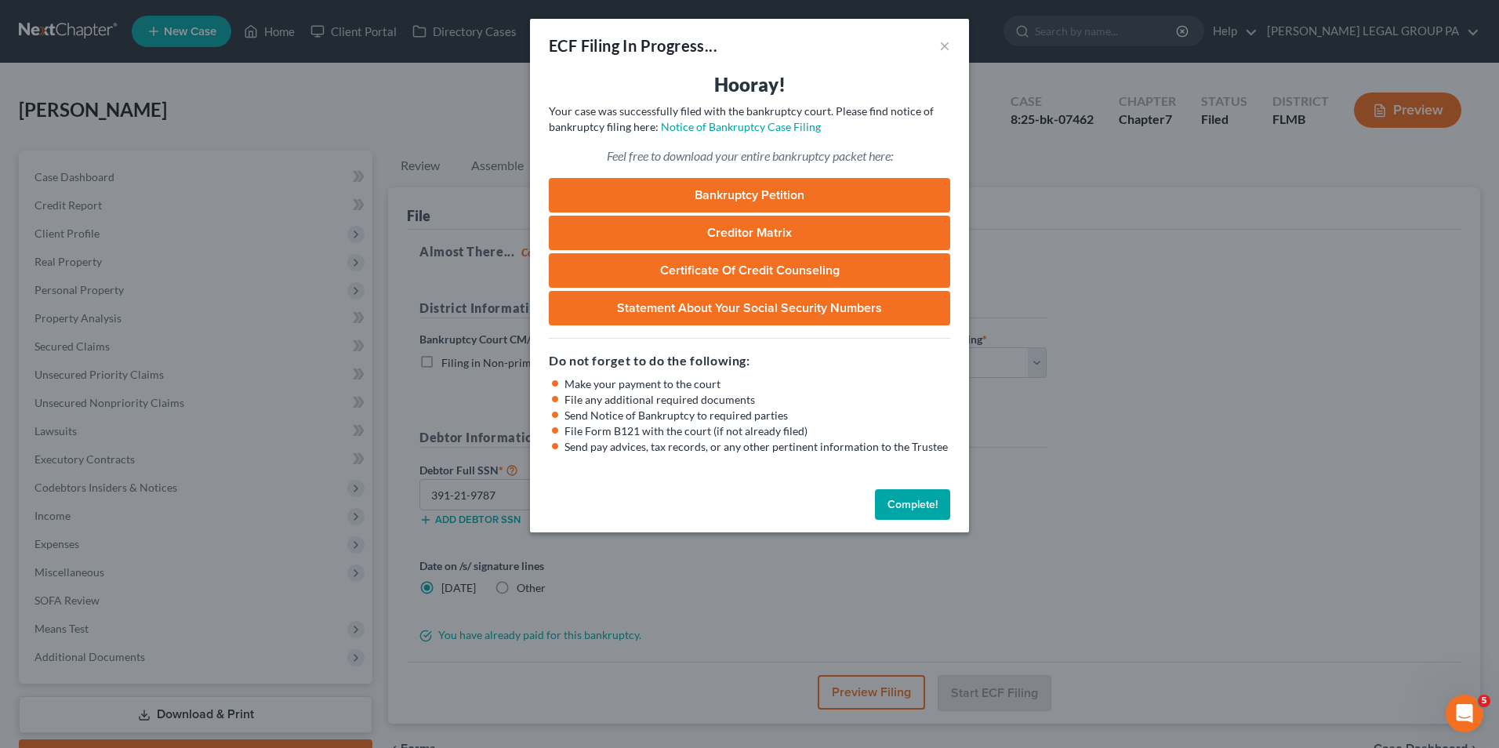
drag, startPoint x: 939, startPoint y: 504, endPoint x: 945, endPoint y: 572, distance: 68.5
click at [939, 504] on button "Complete!" at bounding box center [912, 504] width 75 height 31
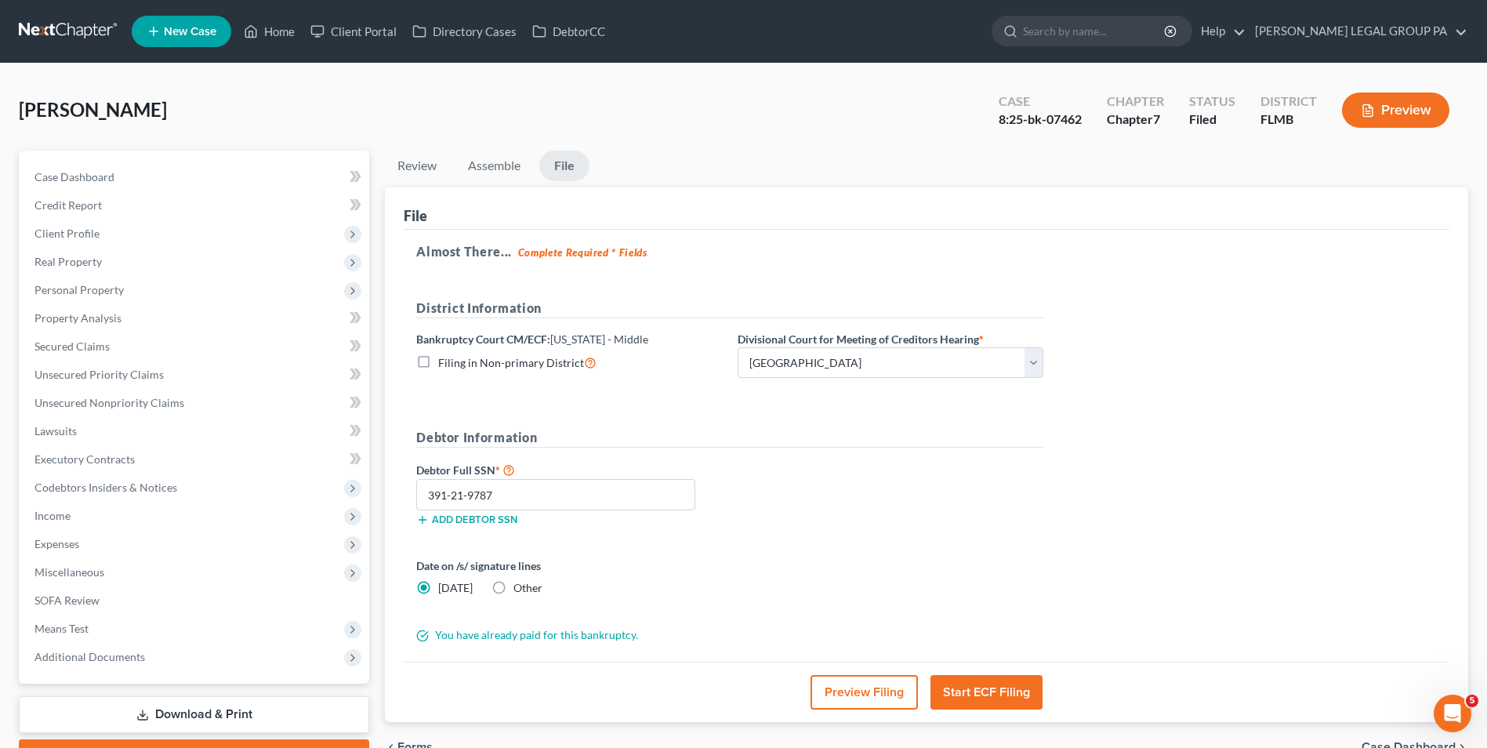
click at [85, 44] on link at bounding box center [69, 31] width 100 height 28
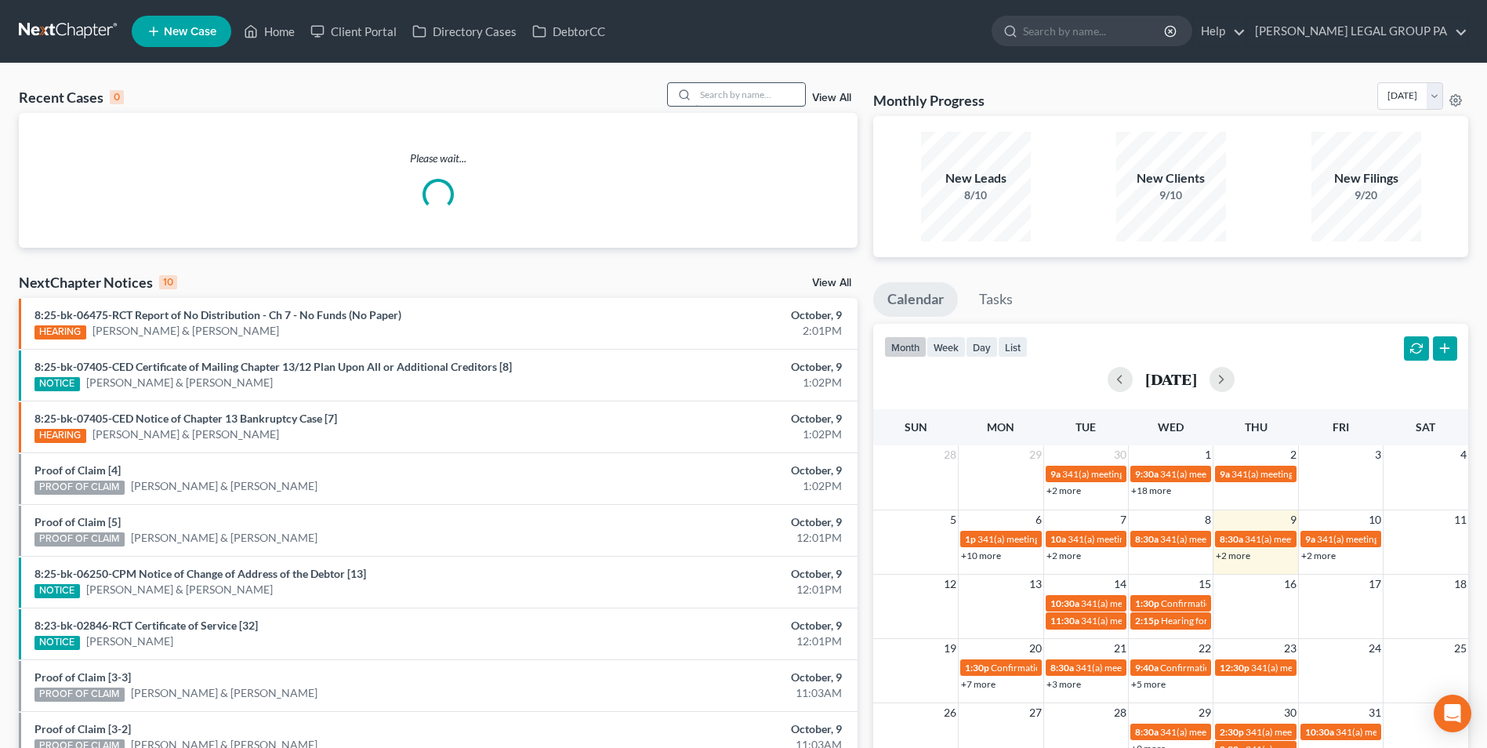
click at [753, 97] on input "search" at bounding box center [750, 94] width 110 height 23
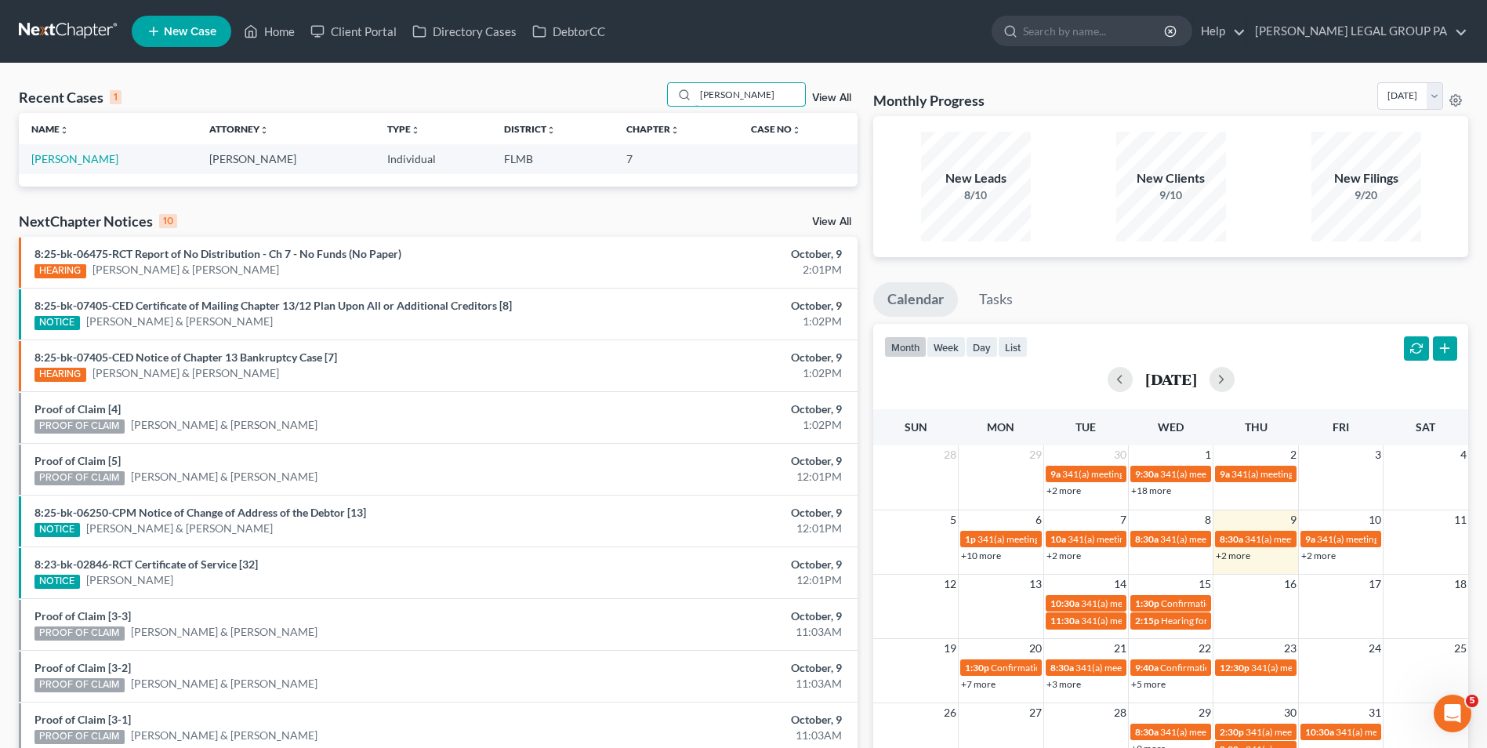
type input "[PERSON_NAME]"
click at [82, 155] on link "[PERSON_NAME]" at bounding box center [74, 158] width 87 height 13
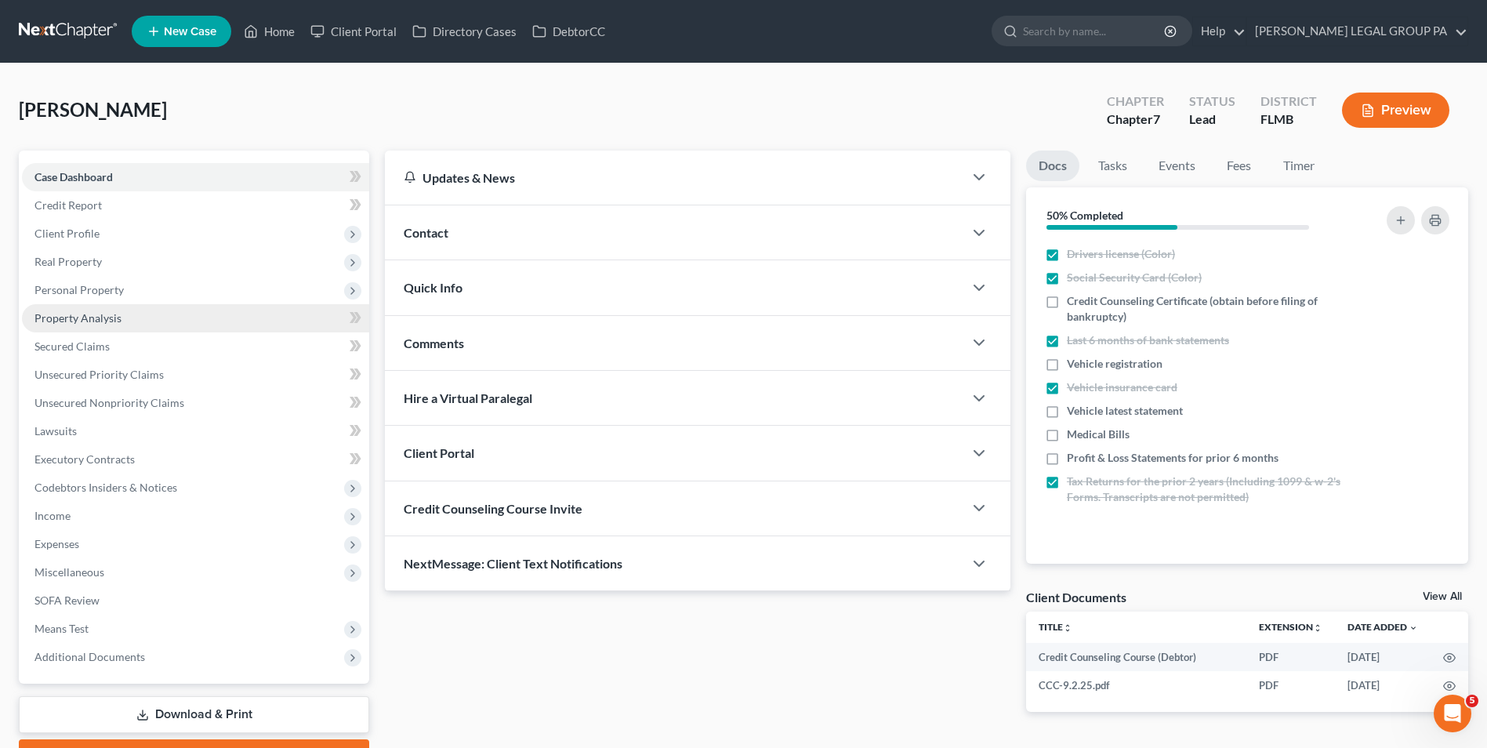
click at [133, 328] on link "Property Analysis" at bounding box center [195, 318] width 347 height 28
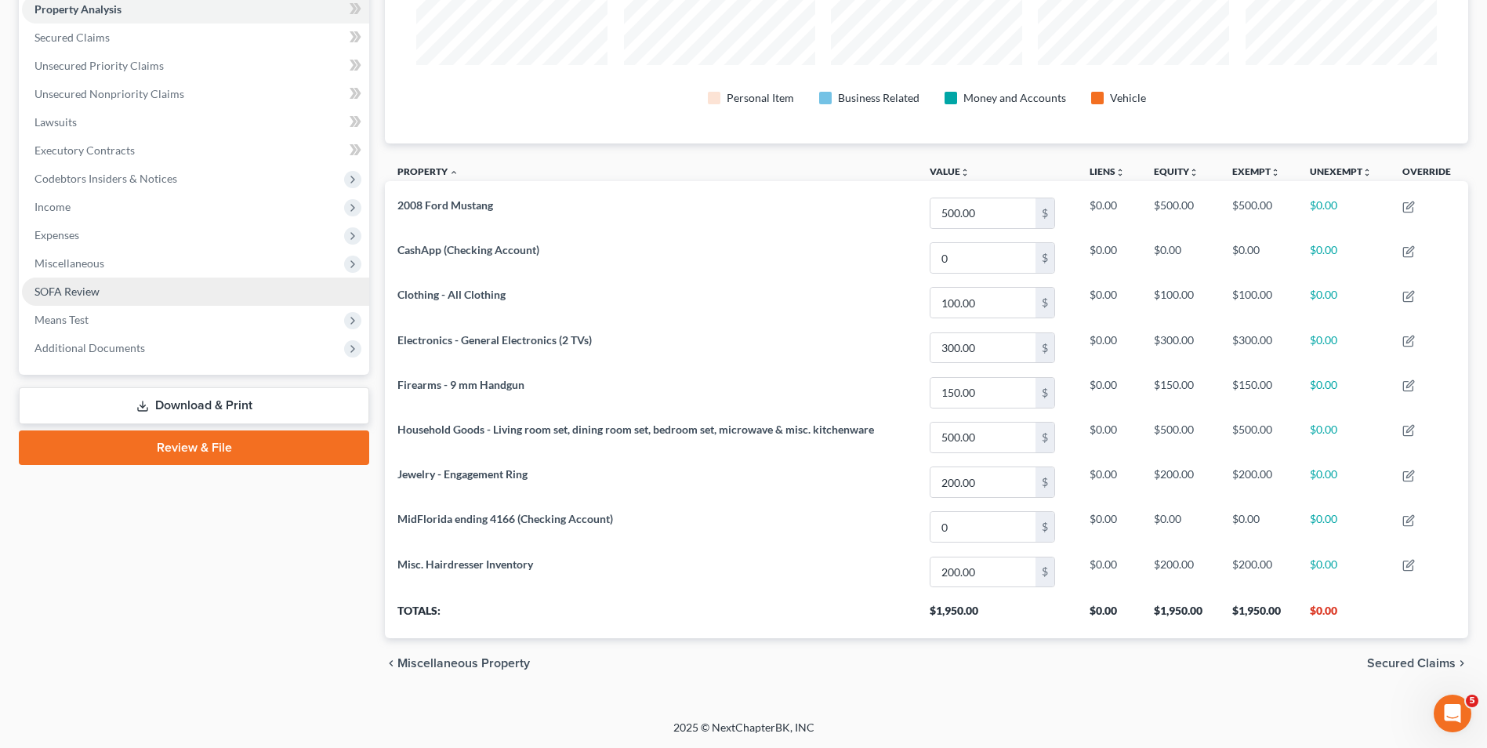
click at [217, 296] on link "SOFA Review" at bounding box center [195, 292] width 347 height 28
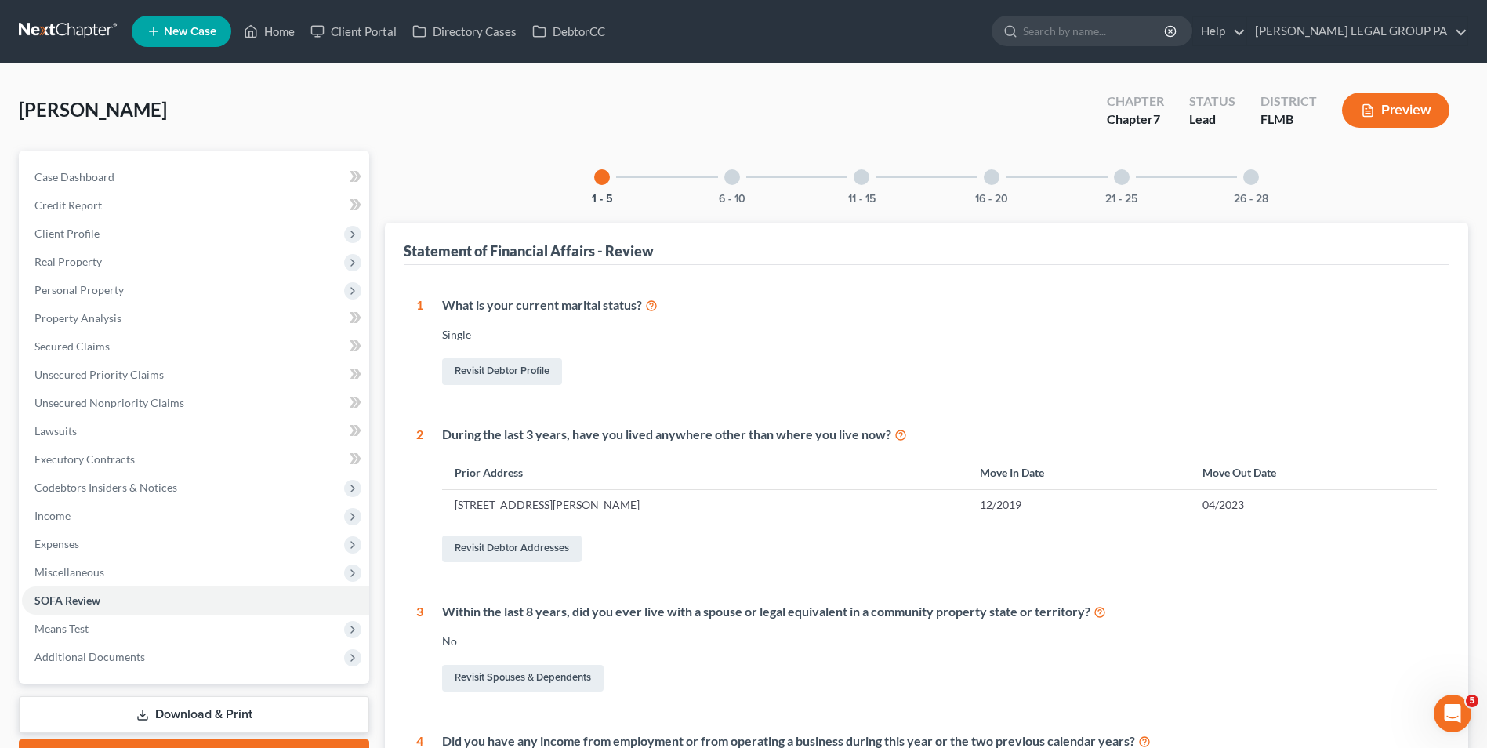
click at [724, 188] on div "6 - 10" at bounding box center [732, 177] width 53 height 53
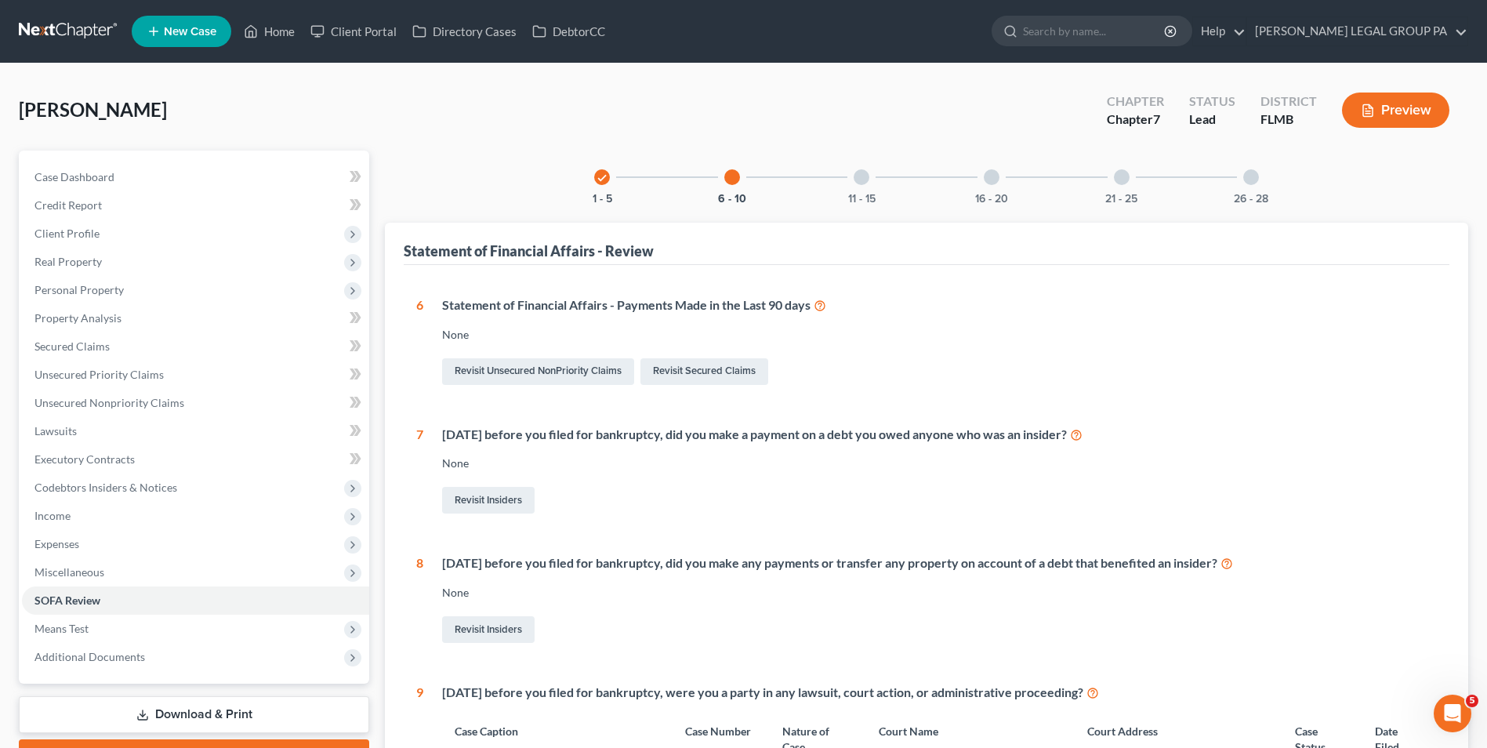
click at [865, 180] on div at bounding box center [862, 177] width 16 height 16
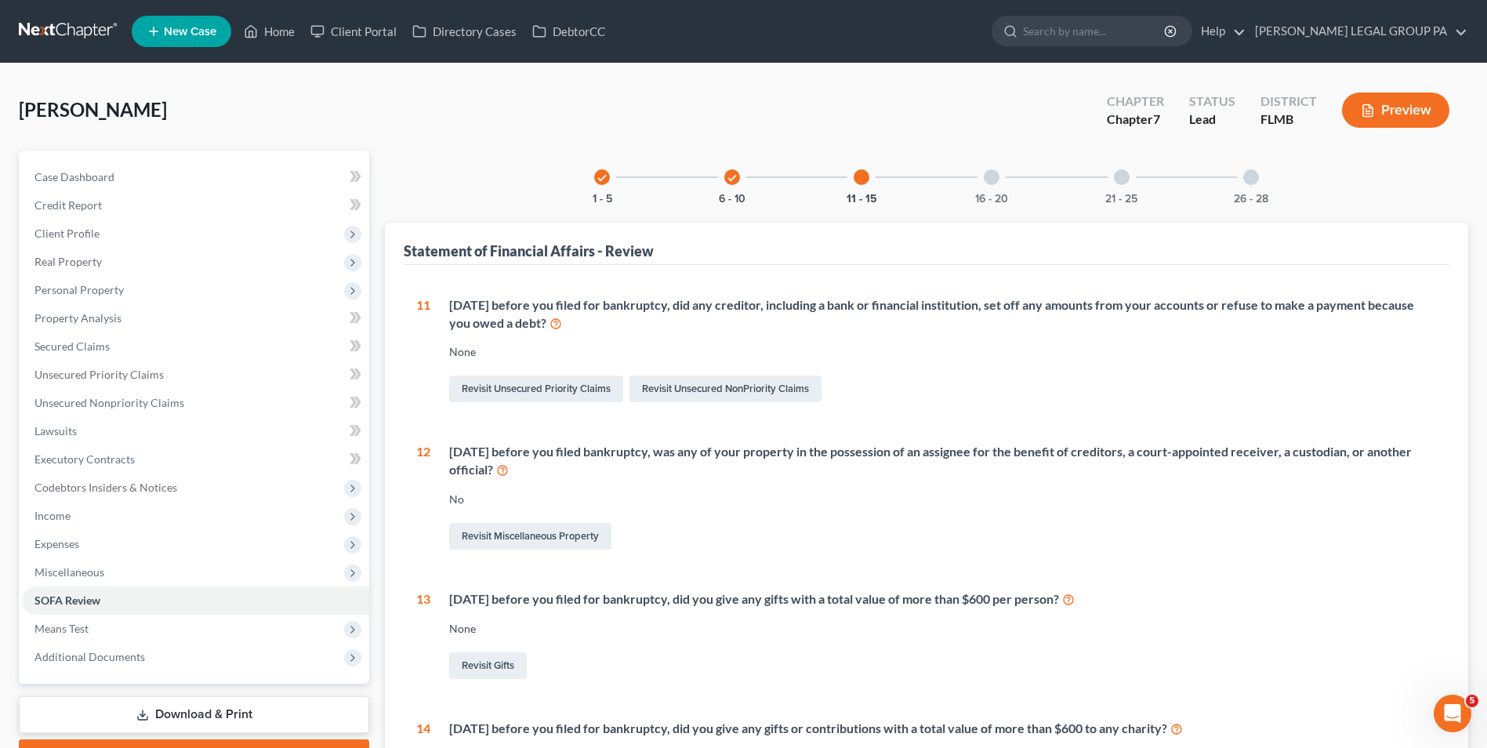
click at [981, 186] on div "16 - 20" at bounding box center [991, 177] width 53 height 53
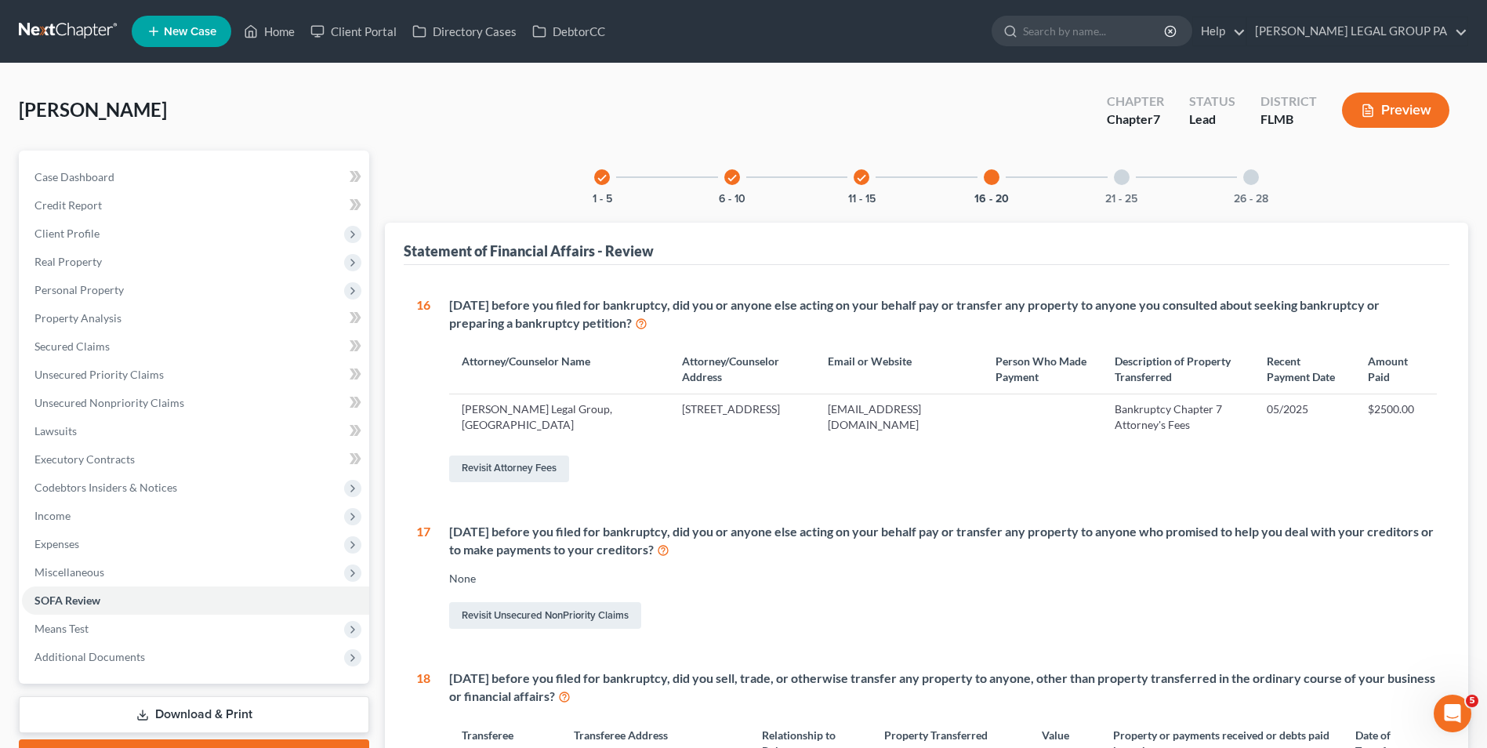
click at [1129, 185] on div "21 - 25" at bounding box center [1121, 177] width 53 height 53
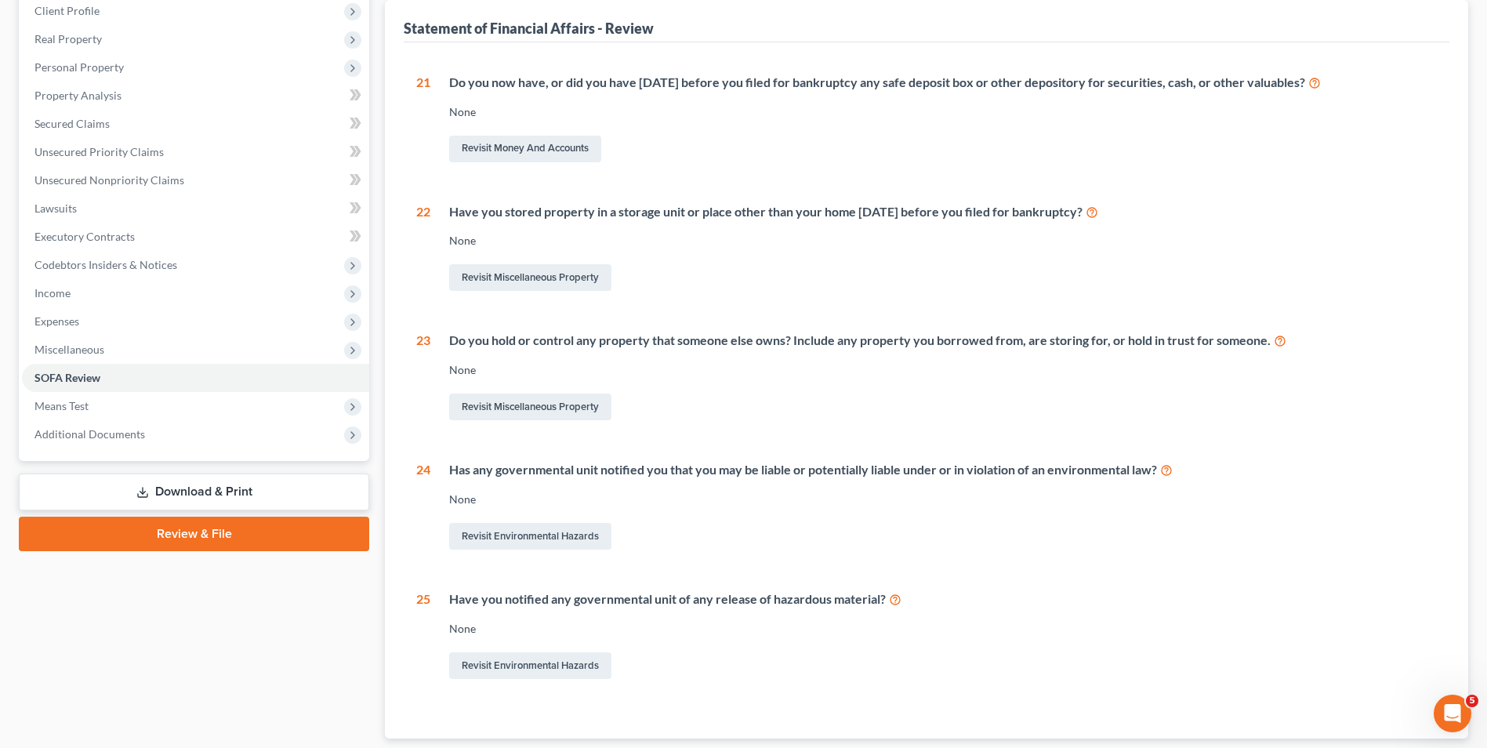
scroll to position [323, 0]
